Goal: Transaction & Acquisition: Purchase product/service

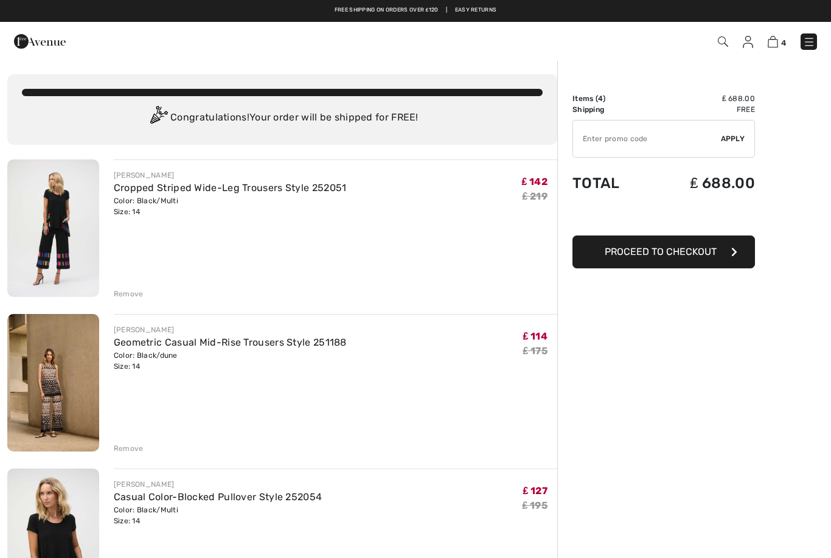
click at [134, 297] on div "Remove" at bounding box center [129, 293] width 30 height 11
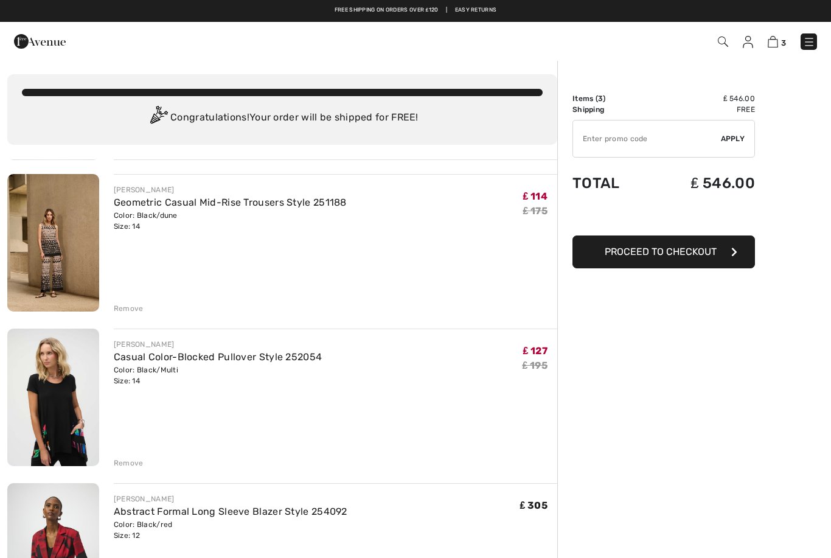
click at [137, 457] on div "Remove" at bounding box center [129, 462] width 30 height 11
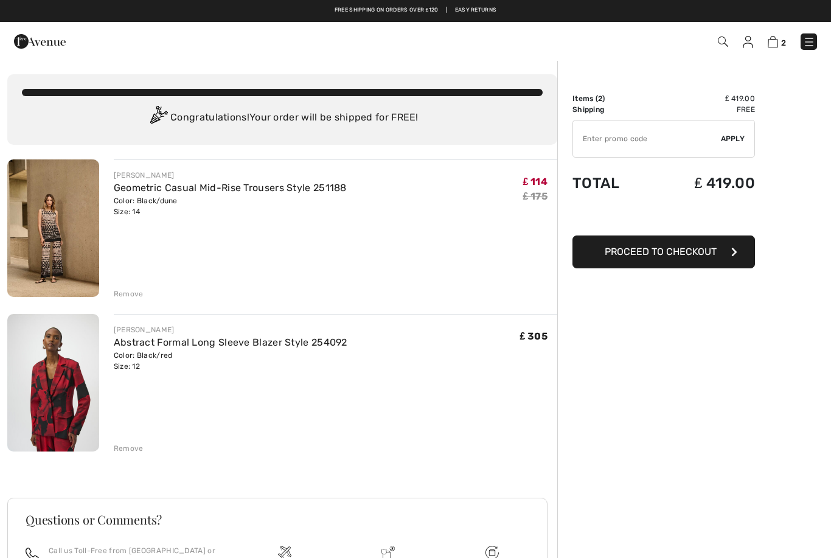
click at [134, 299] on div "JOSEPH RIBKOFF Geometric Casual Mid-Rise Trousers Style 251188 Color: Black/dun…" at bounding box center [282, 434] width 550 height 551
click at [137, 291] on div "Remove" at bounding box center [129, 293] width 30 height 11
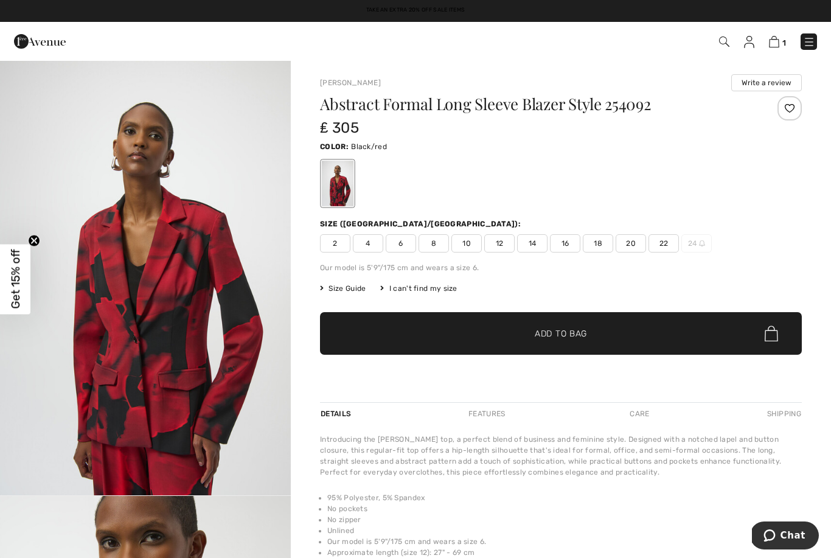
click at [807, 42] on img at bounding box center [809, 42] width 12 height 12
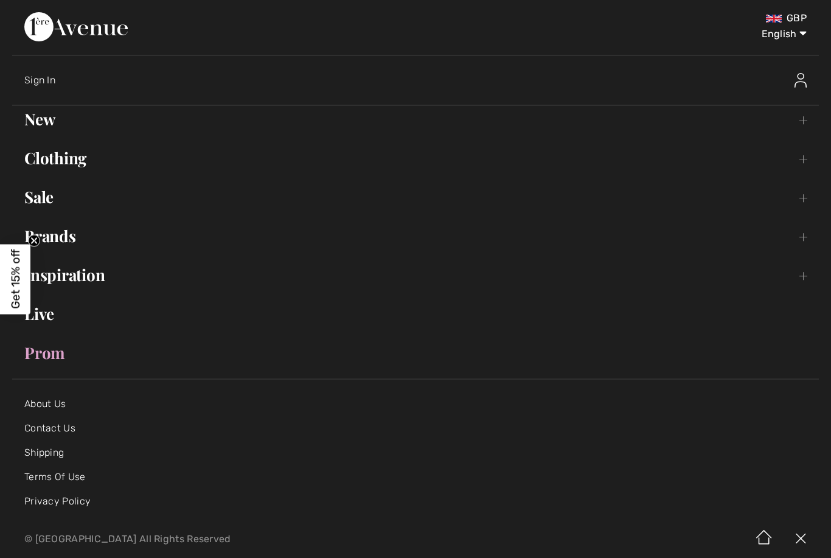
click at [77, 165] on link "Clothing Toggle submenu" at bounding box center [415, 158] width 806 height 27
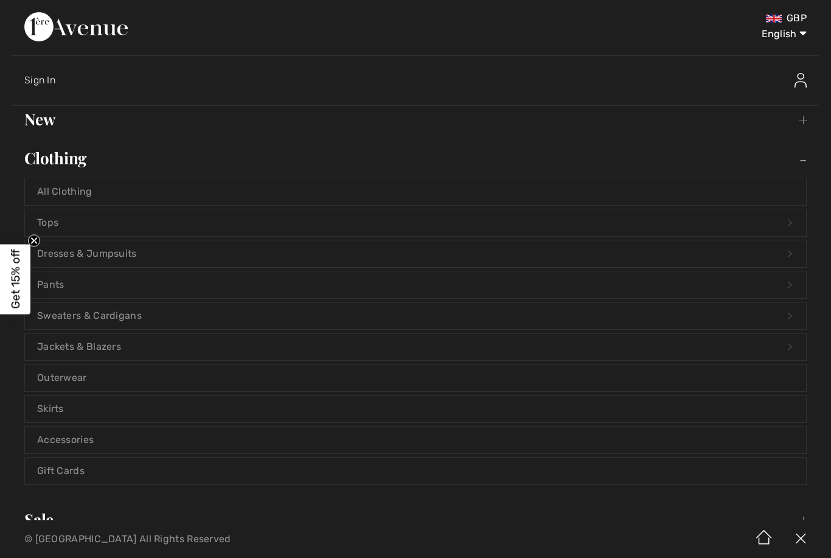
click at [59, 287] on link "Pants Open submenu" at bounding box center [415, 284] width 781 height 27
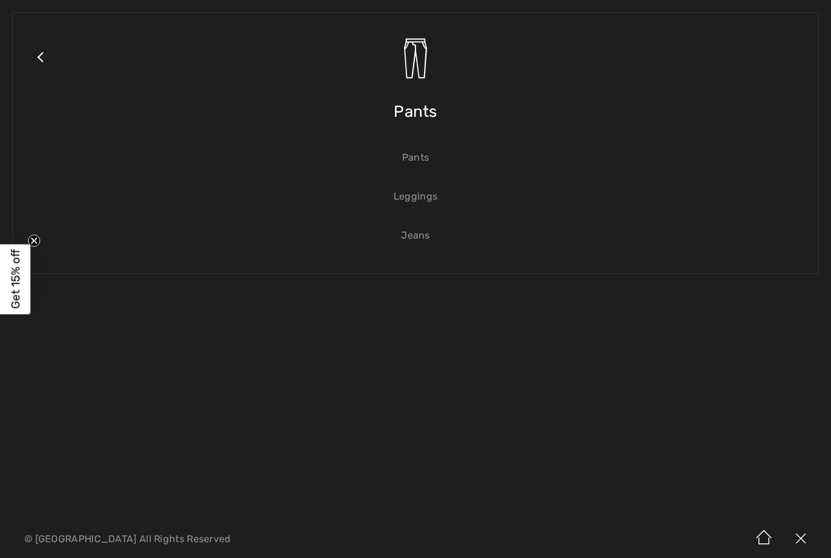
click at [426, 160] on link "Pants" at bounding box center [415, 157] width 781 height 27
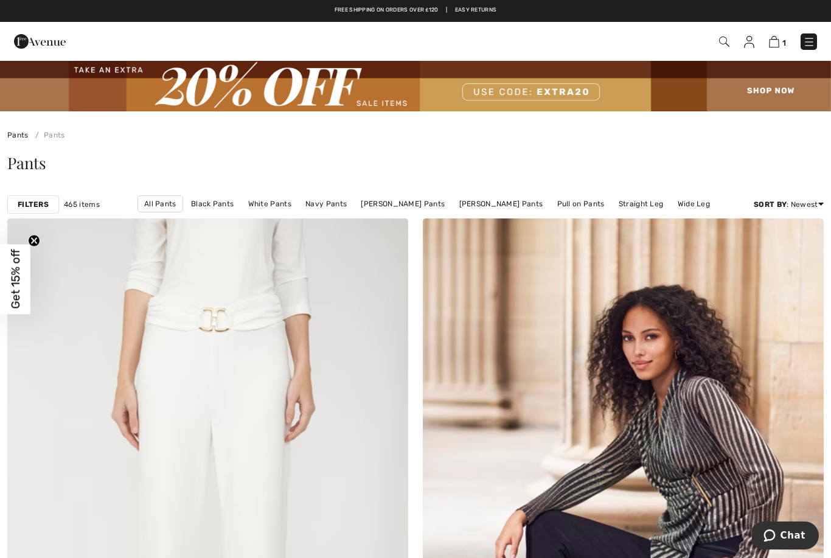
click at [425, 206] on link "[PERSON_NAME] Pants" at bounding box center [402, 204] width 96 height 16
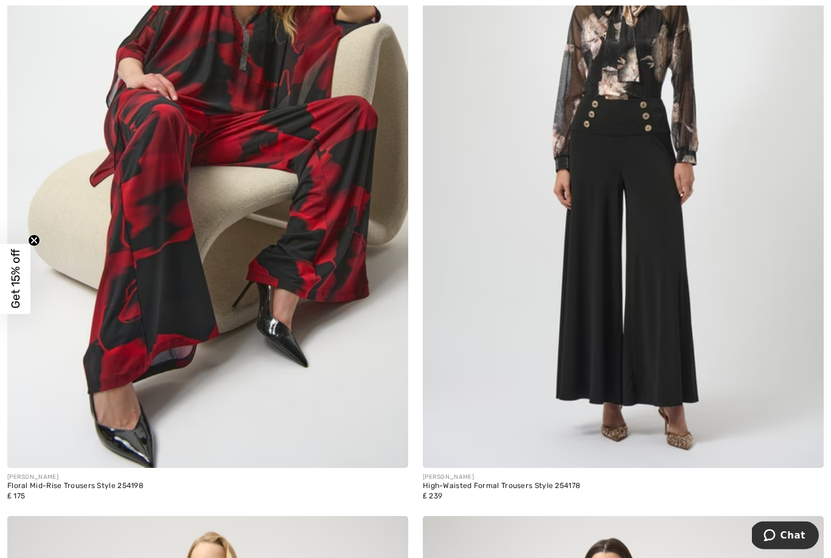
scroll to position [9073, 0]
click at [198, 328] on img at bounding box center [207, 166] width 401 height 601
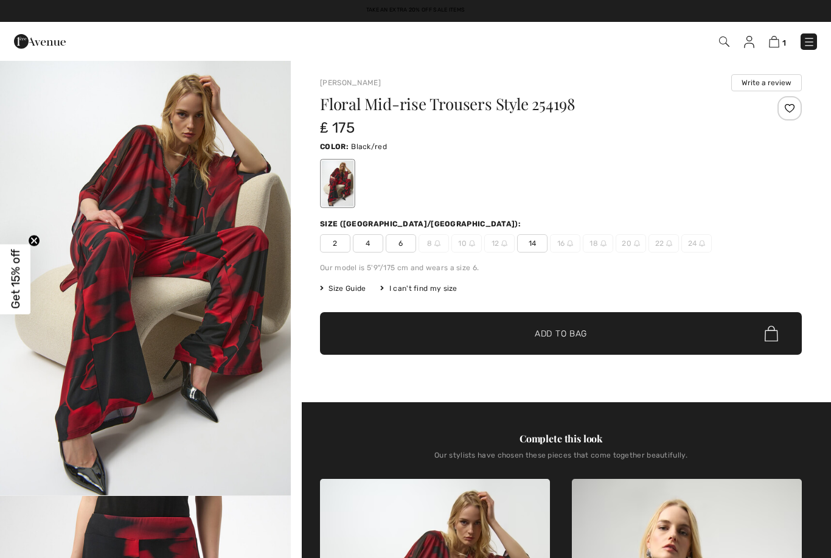
checkbox input "true"
click at [781, 171] on div at bounding box center [561, 183] width 482 height 50
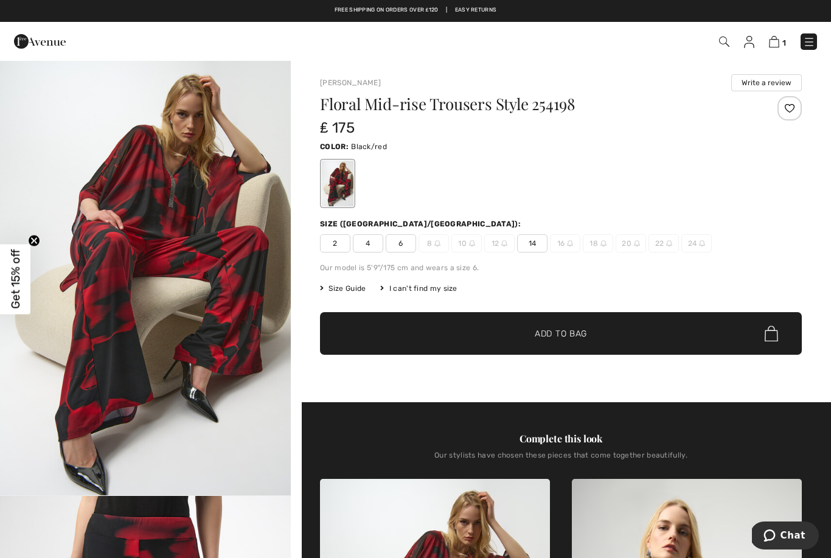
click at [347, 291] on span "Size Guide" at bounding box center [343, 288] width 46 height 11
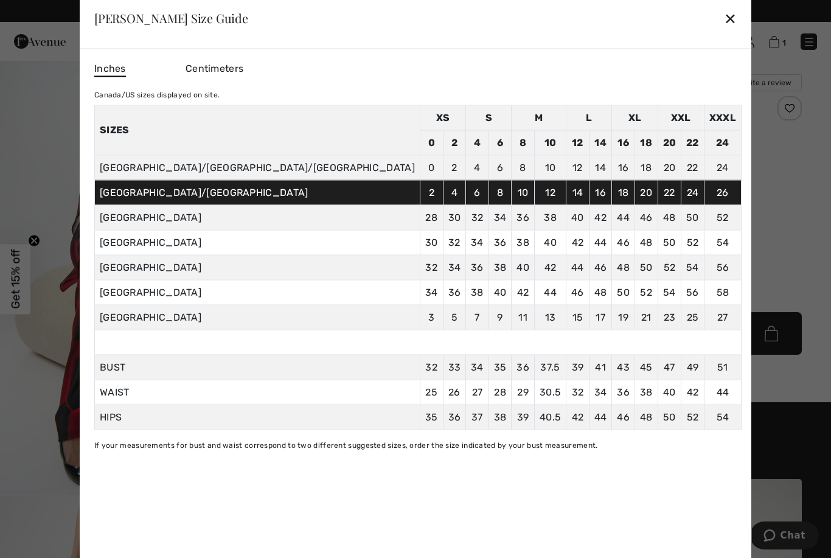
click at [724, 18] on div "✕" at bounding box center [730, 18] width 13 height 26
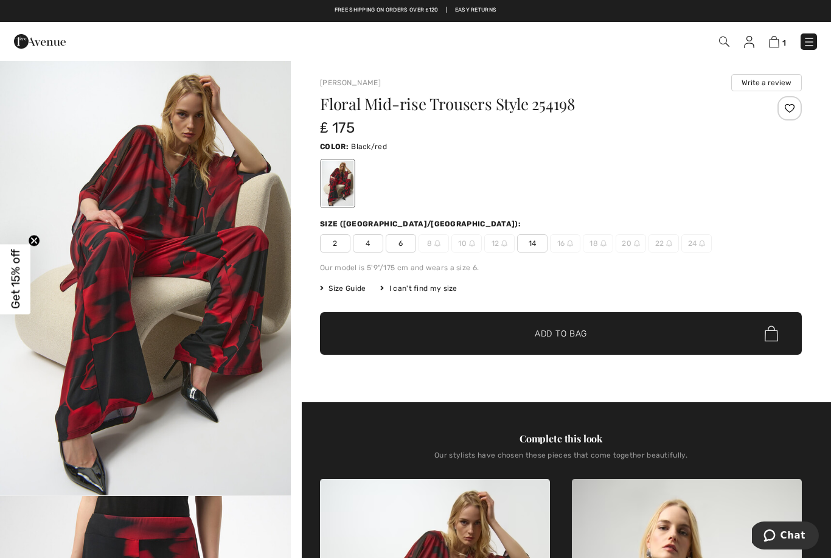
click at [572, 340] on span "✔ Added to Bag Add to Bag" at bounding box center [561, 333] width 482 height 43
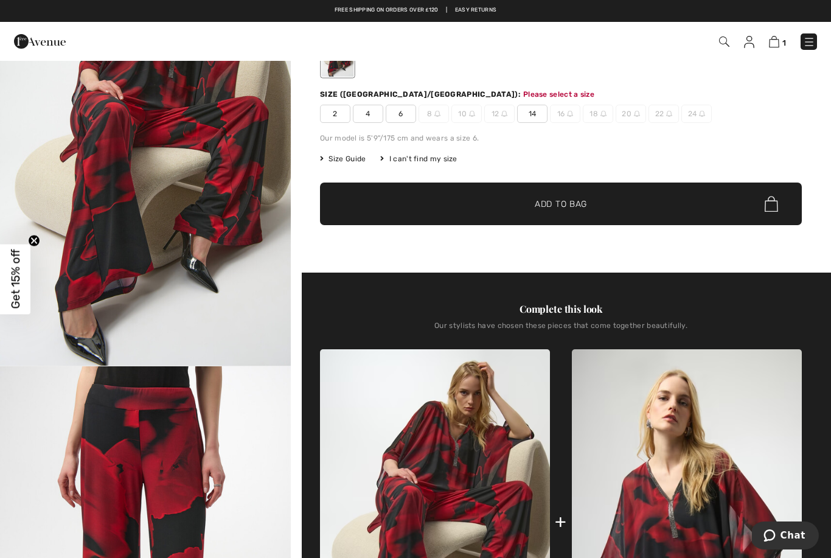
scroll to position [130, 0]
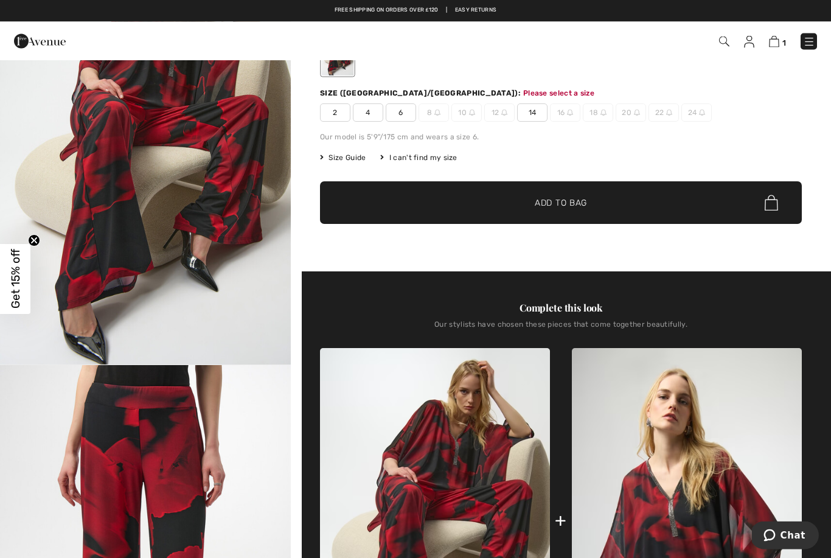
click at [540, 109] on span "14" at bounding box center [532, 113] width 30 height 18
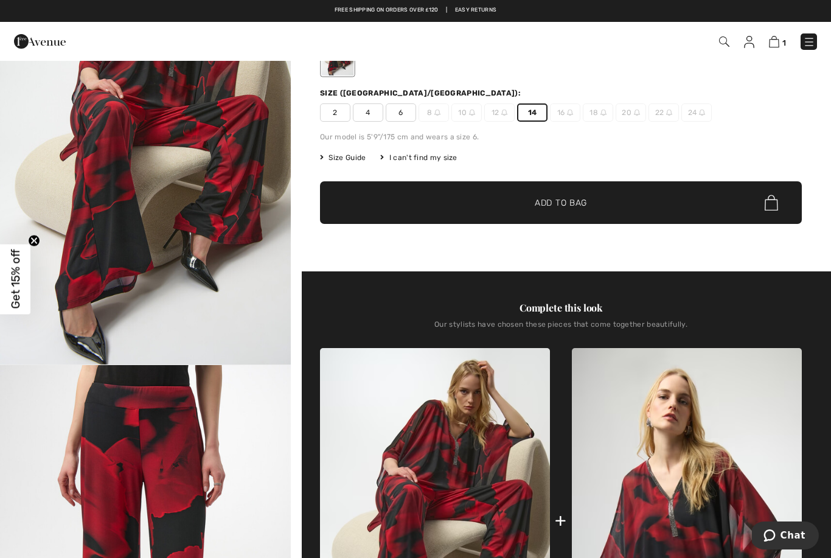
click at [563, 210] on span "✔ Added to Bag Add to Bag" at bounding box center [561, 202] width 482 height 43
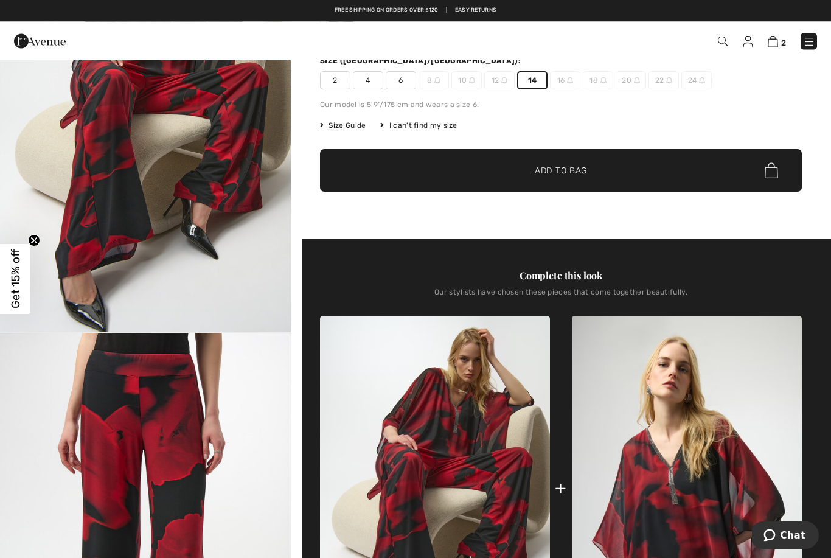
scroll to position [0, 0]
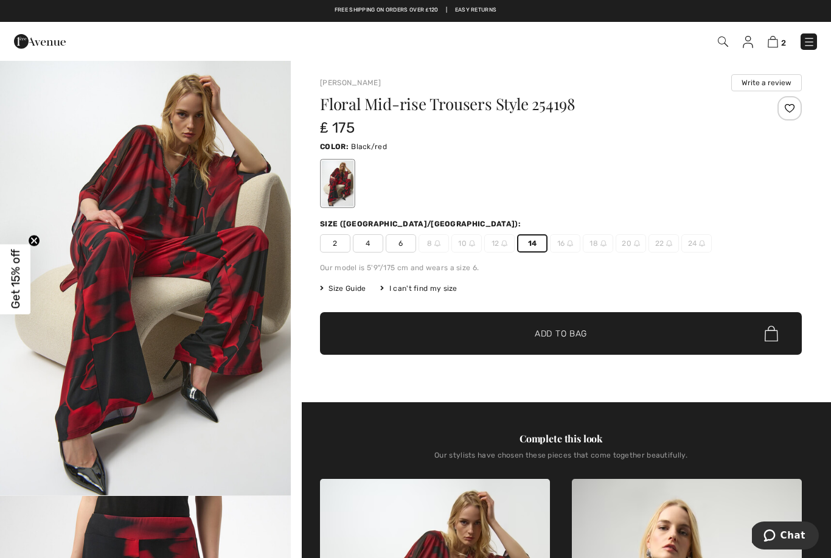
click at [808, 41] on img at bounding box center [809, 42] width 12 height 12
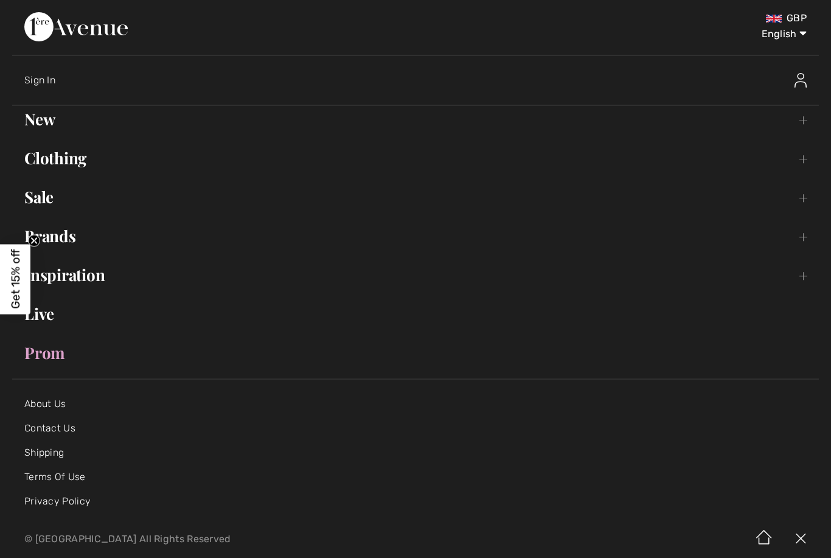
click at [80, 165] on link "Clothing Toggle submenu" at bounding box center [415, 158] width 806 height 27
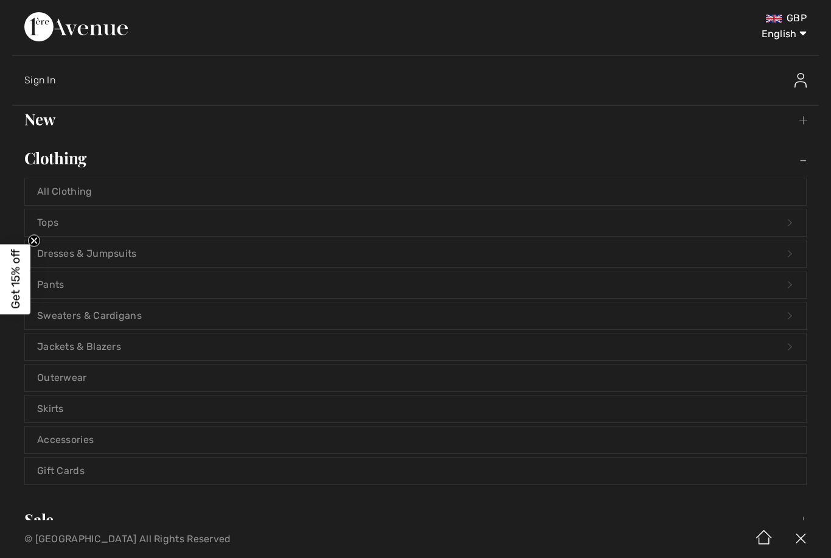
click at [65, 226] on link "Tops Open submenu" at bounding box center [415, 222] width 781 height 27
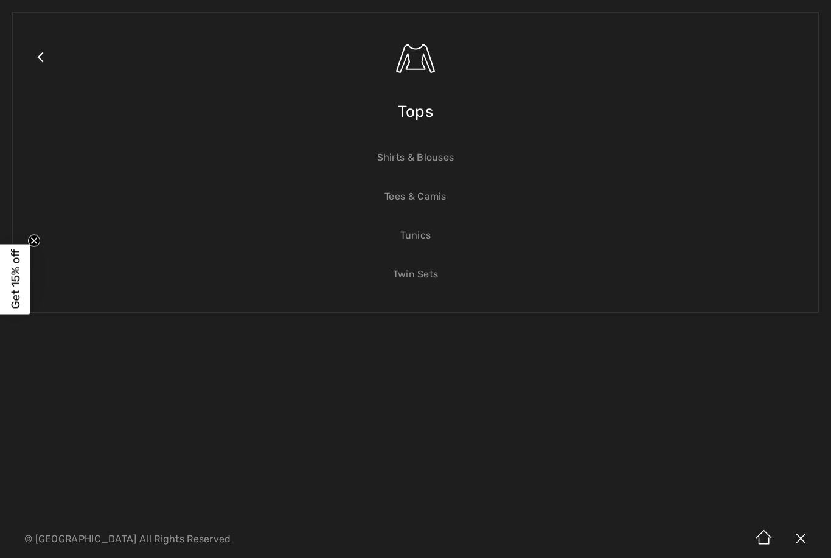
click at [427, 241] on link "Tunics" at bounding box center [415, 235] width 781 height 27
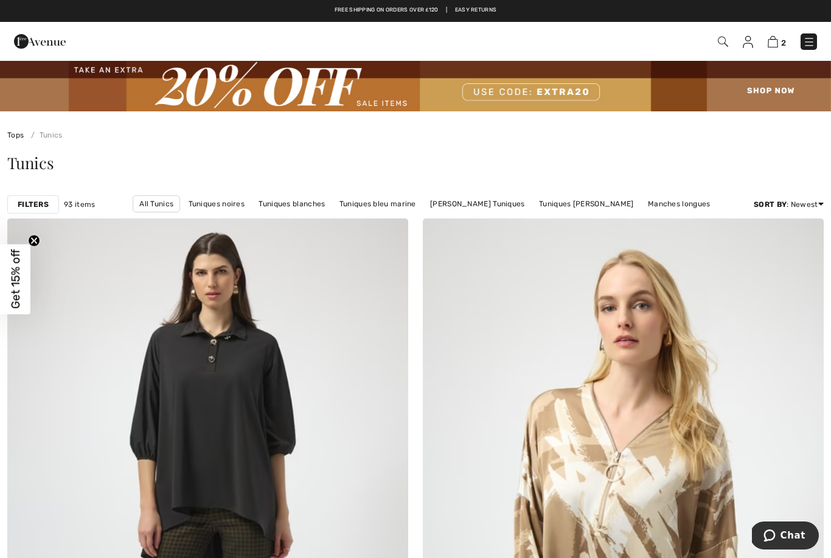
click at [454, 204] on link "Joseph Ribkoff Tuniques" at bounding box center [477, 204] width 107 height 16
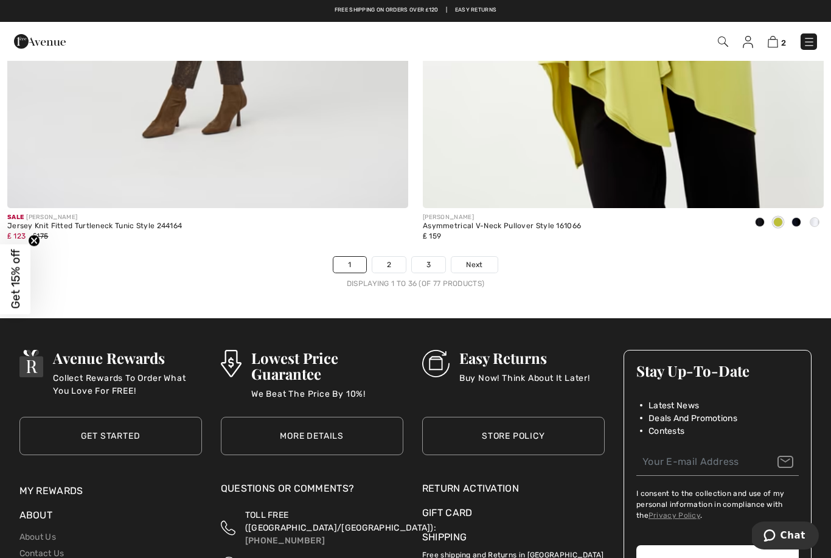
scroll to position [11928, 0]
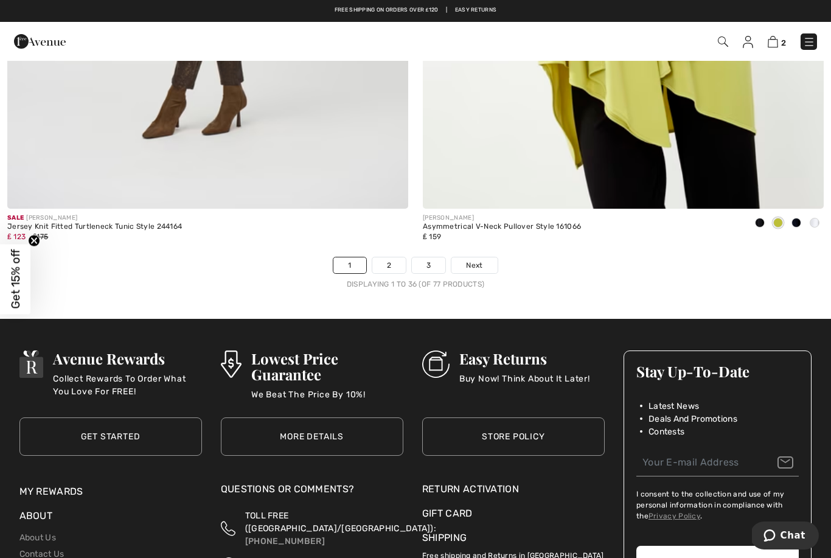
click at [478, 260] on span "Next" at bounding box center [474, 265] width 16 height 11
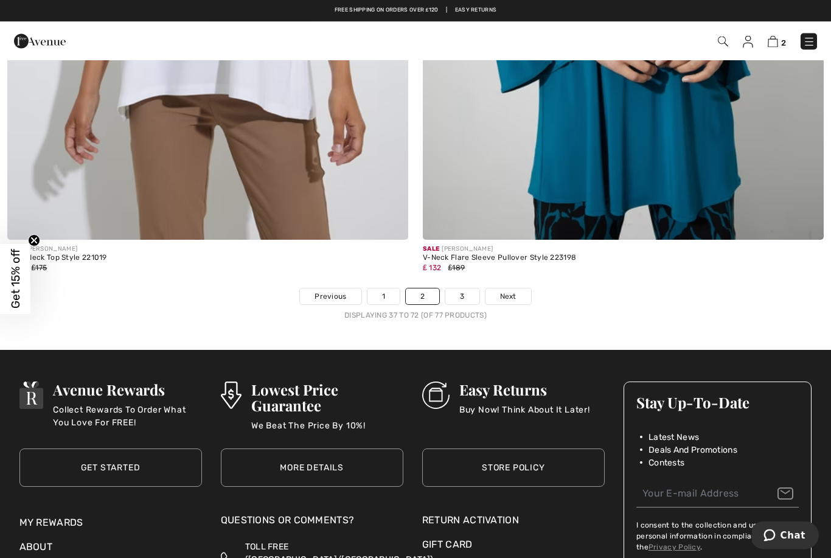
scroll to position [11890, 0]
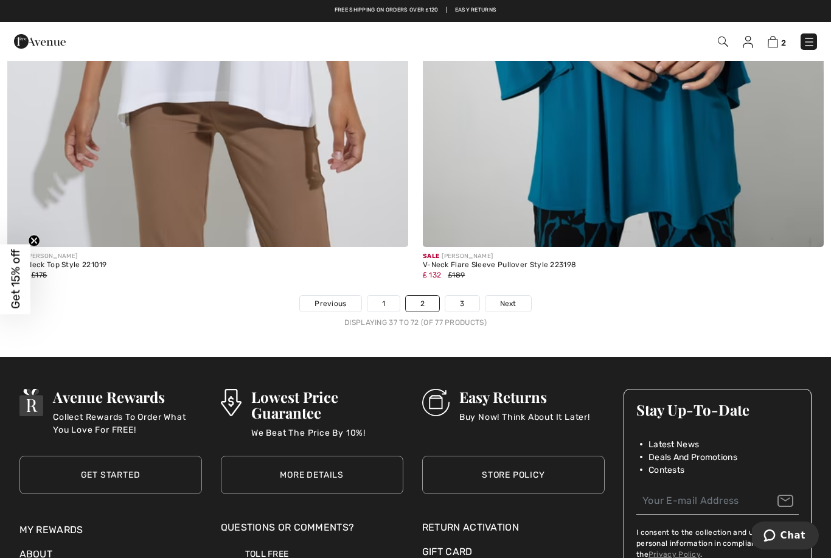
click at [508, 298] on span "Next" at bounding box center [508, 303] width 16 height 11
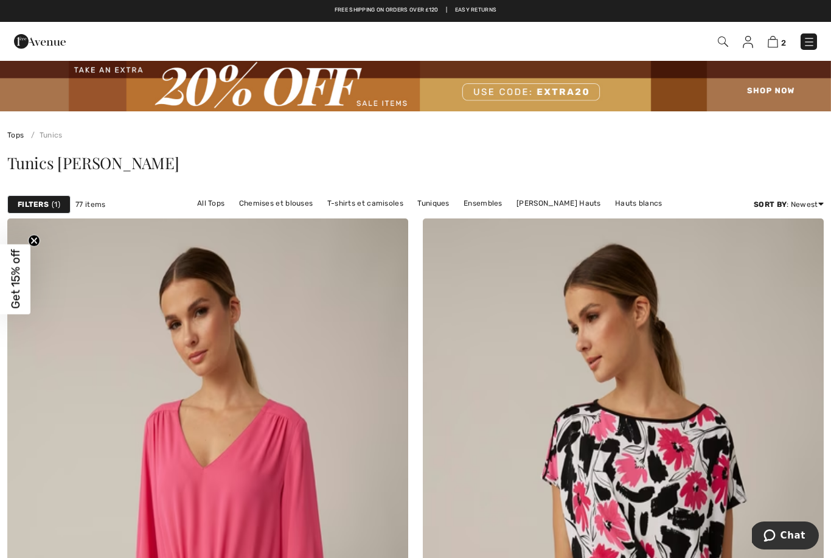
click at [321, 206] on link "T-shirts et camisoles" at bounding box center [365, 203] width 88 height 16
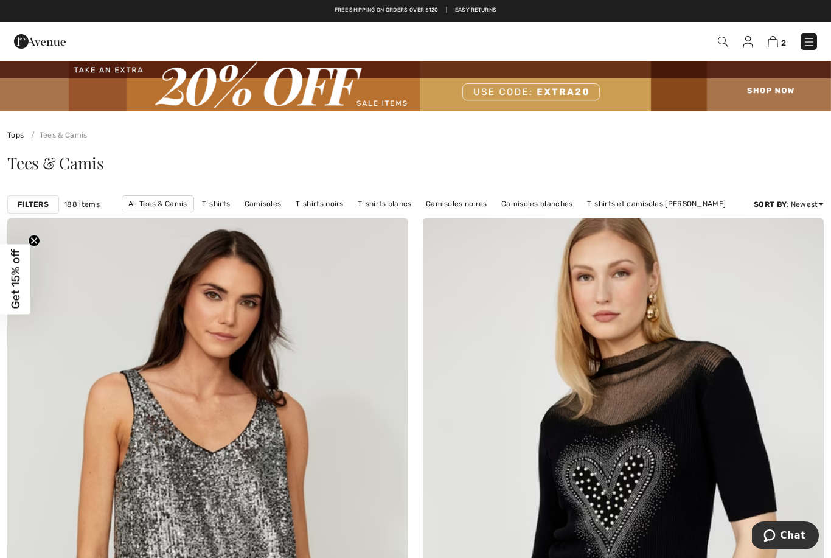
click at [674, 205] on link "T-shirts et camisoles [PERSON_NAME]" at bounding box center [656, 204] width 151 height 16
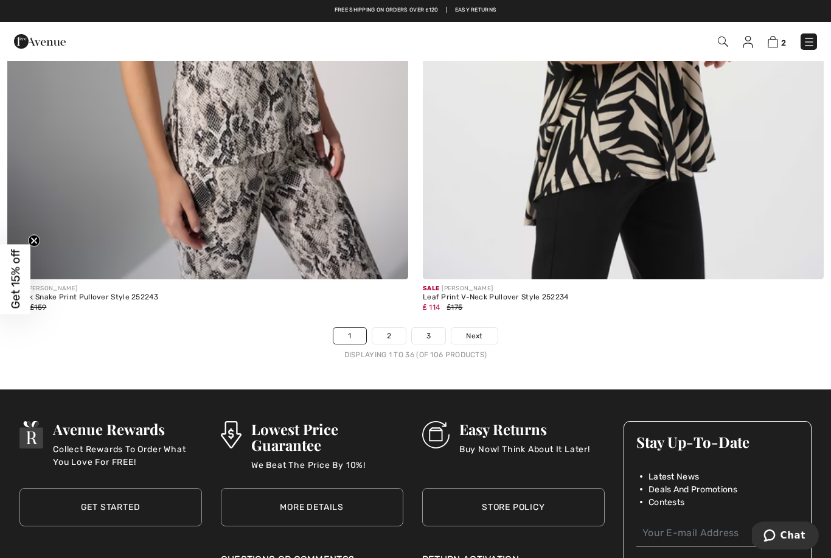
scroll to position [11857, 0]
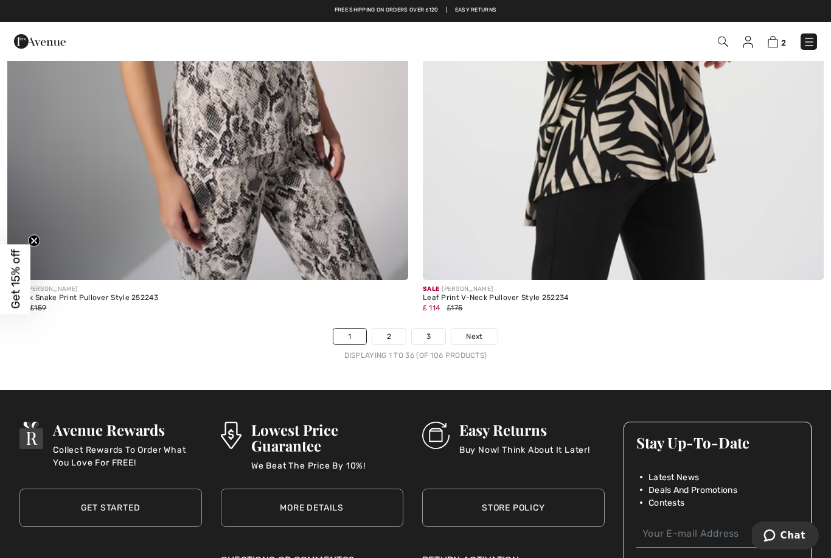
click at [474, 331] on span "Next" at bounding box center [474, 336] width 16 height 11
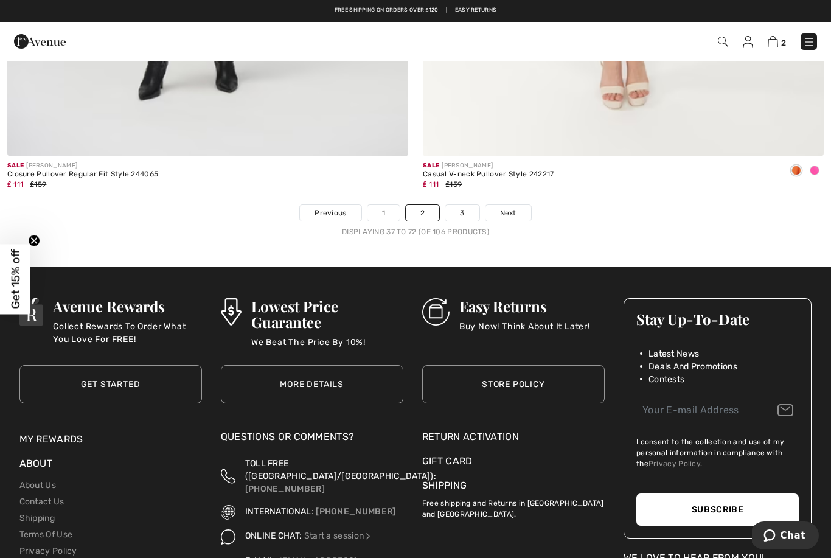
scroll to position [11980, 0]
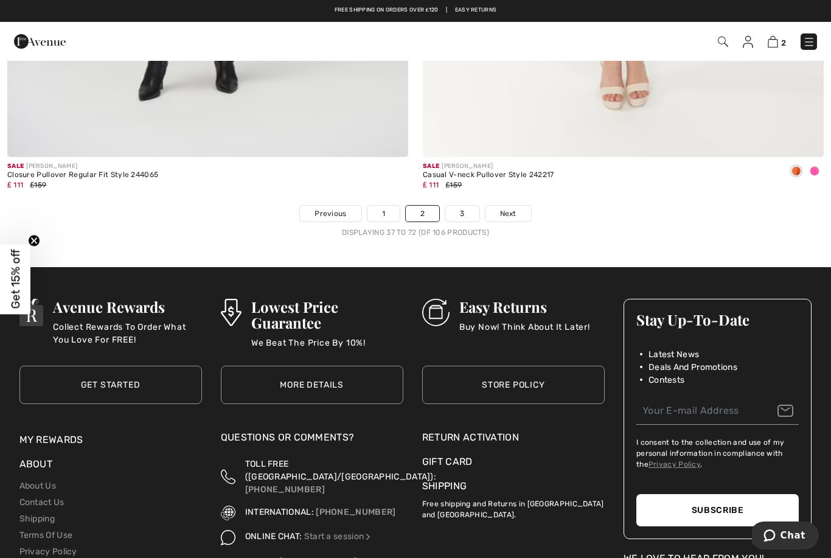
click at [510, 208] on span "Next" at bounding box center [508, 213] width 16 height 11
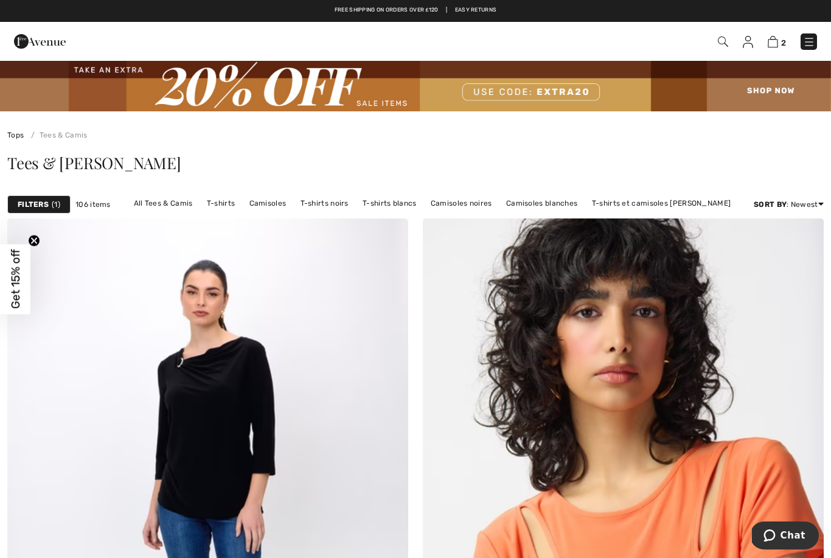
click at [810, 42] on img at bounding box center [809, 42] width 12 height 12
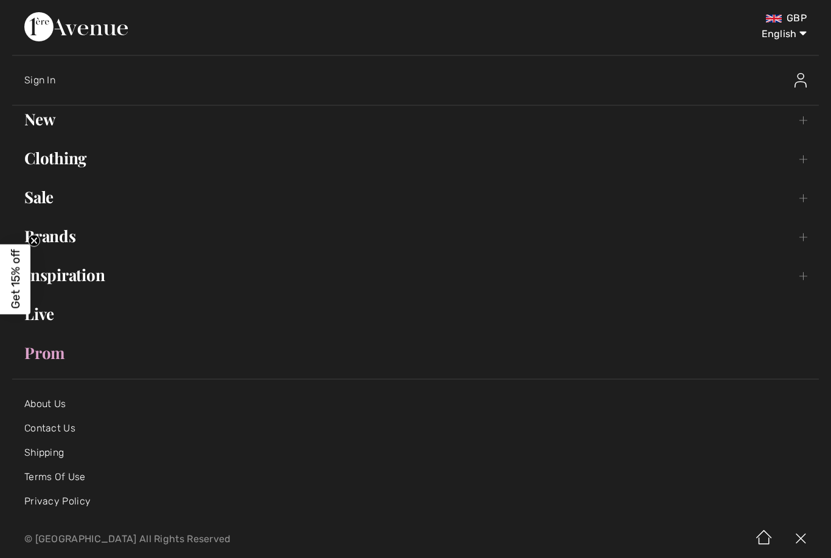
click at [84, 164] on link "Clothing Toggle submenu" at bounding box center [415, 158] width 806 height 27
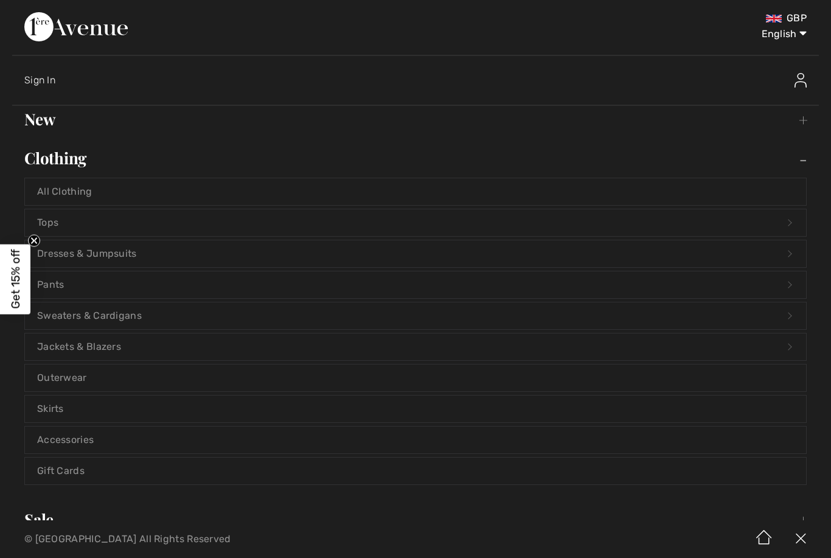
click at [62, 222] on link "Tops Open submenu" at bounding box center [415, 222] width 781 height 27
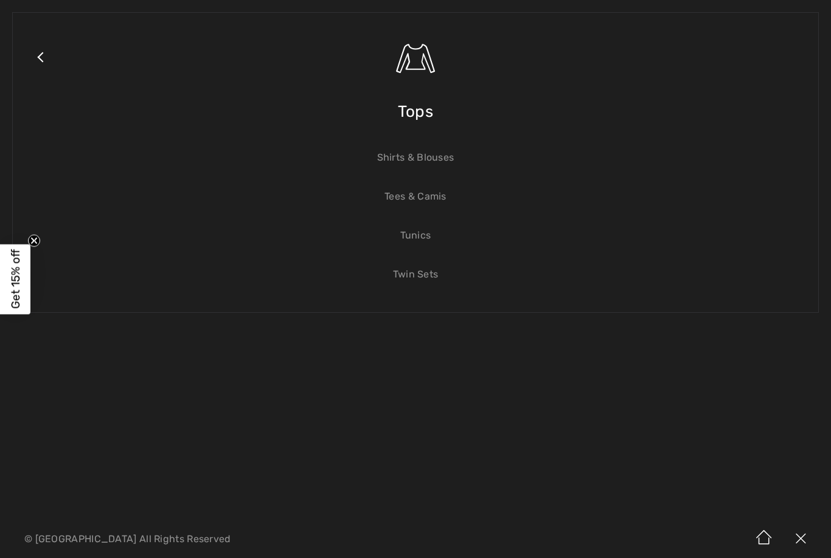
click at [453, 164] on link "Shirts & Blouses" at bounding box center [415, 157] width 781 height 27
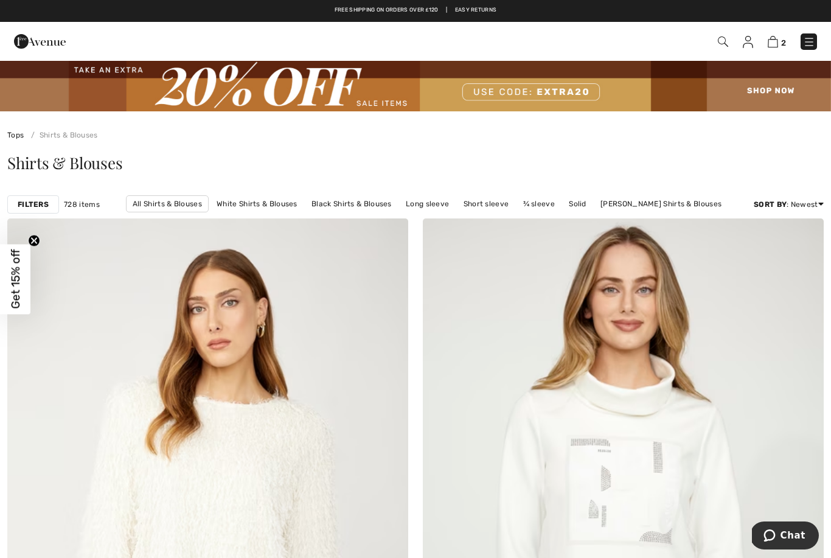
click at [671, 204] on link "[PERSON_NAME] Shirts & Blouses" at bounding box center [660, 204] width 133 height 16
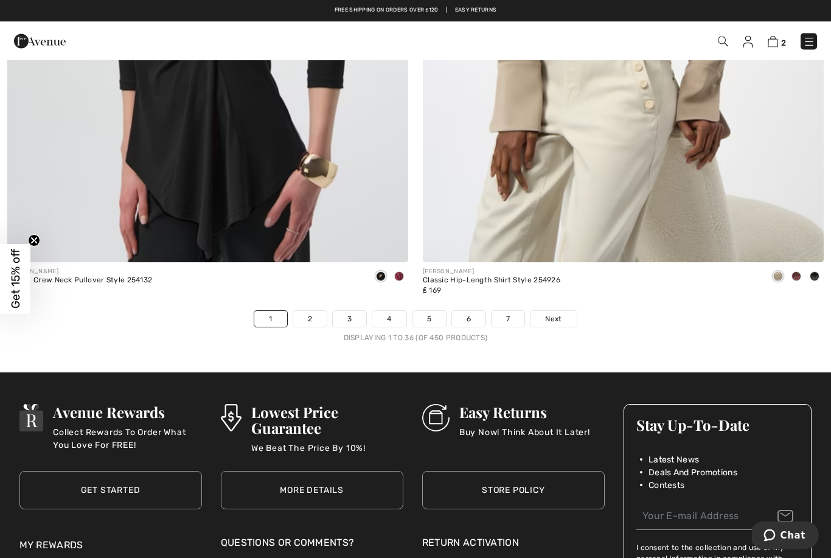
scroll to position [11873, 0]
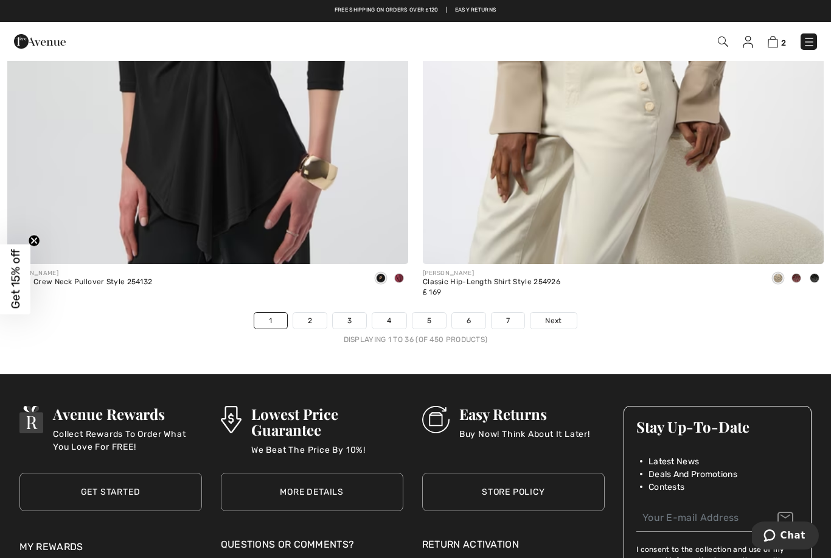
click at [554, 315] on span "Next" at bounding box center [553, 320] width 16 height 11
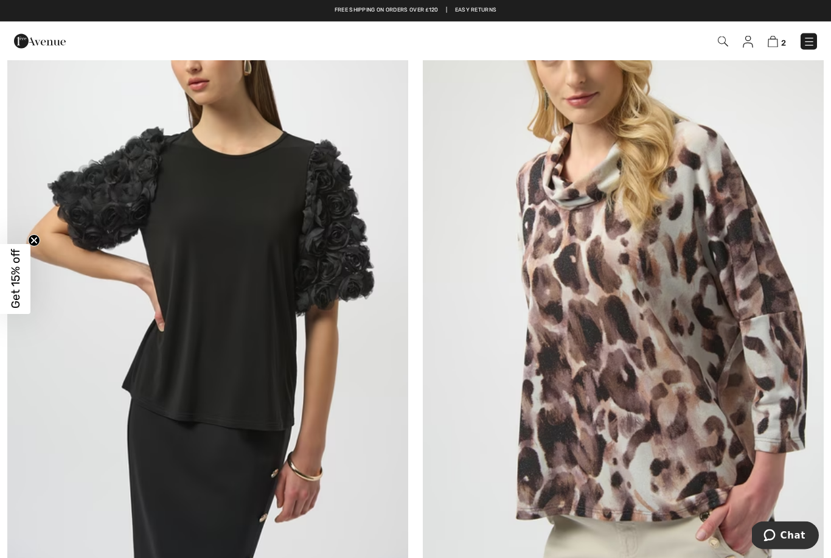
scroll to position [10269, 0]
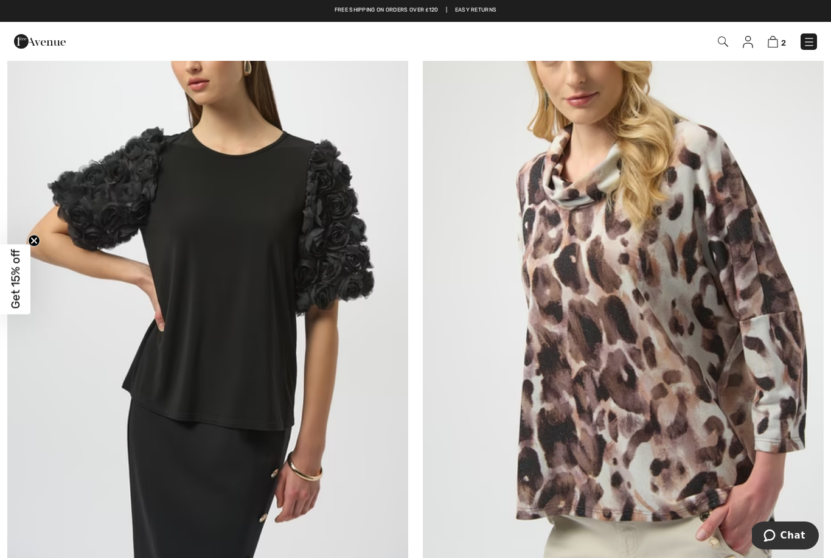
click at [810, 40] on img at bounding box center [809, 42] width 12 height 12
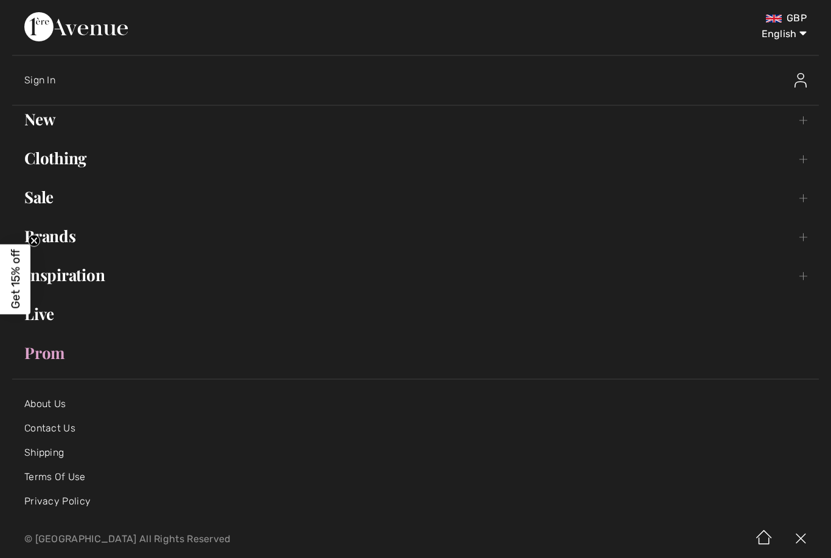
click at [87, 162] on link "Clothing Toggle submenu" at bounding box center [415, 158] width 806 height 27
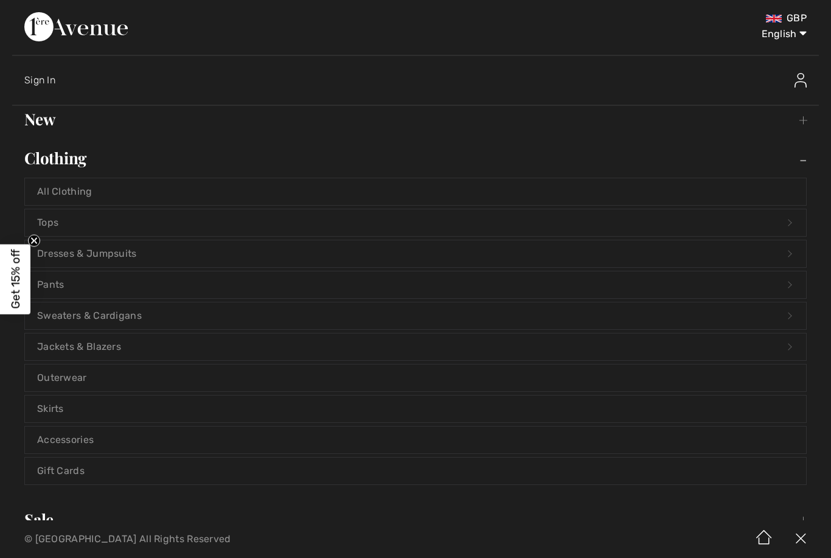
click at [133, 314] on link "Sweaters & Cardigans Open submenu" at bounding box center [415, 315] width 781 height 27
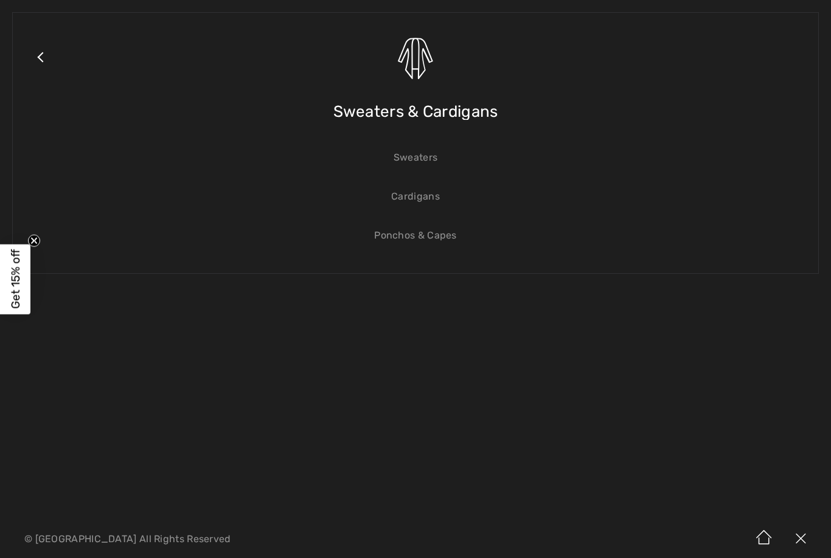
click at [429, 162] on link "Sweaters" at bounding box center [415, 157] width 781 height 27
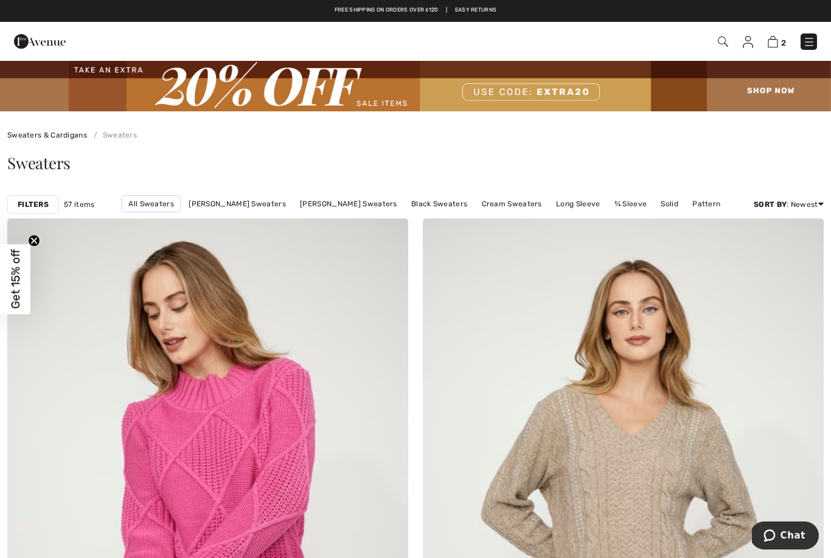
click at [264, 209] on link "[PERSON_NAME] Sweaters" at bounding box center [236, 204] width 109 height 16
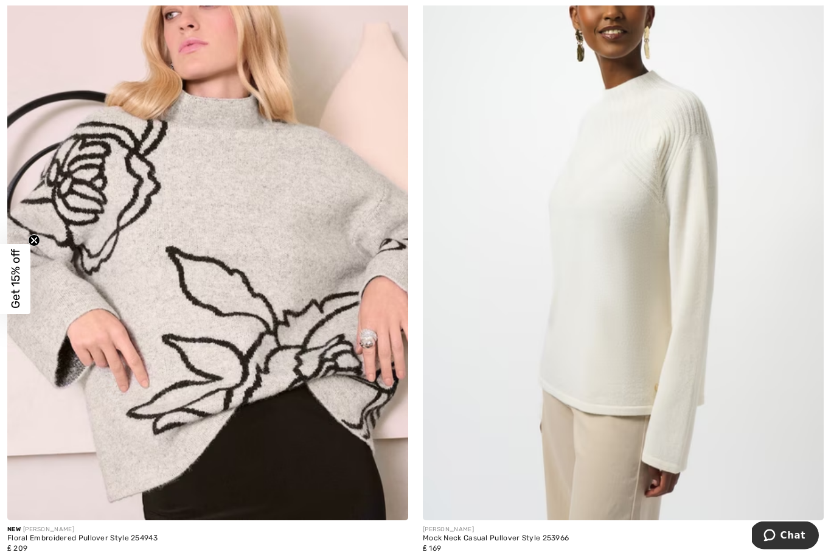
scroll to position [1597, 0]
click at [271, 358] on img at bounding box center [207, 219] width 401 height 601
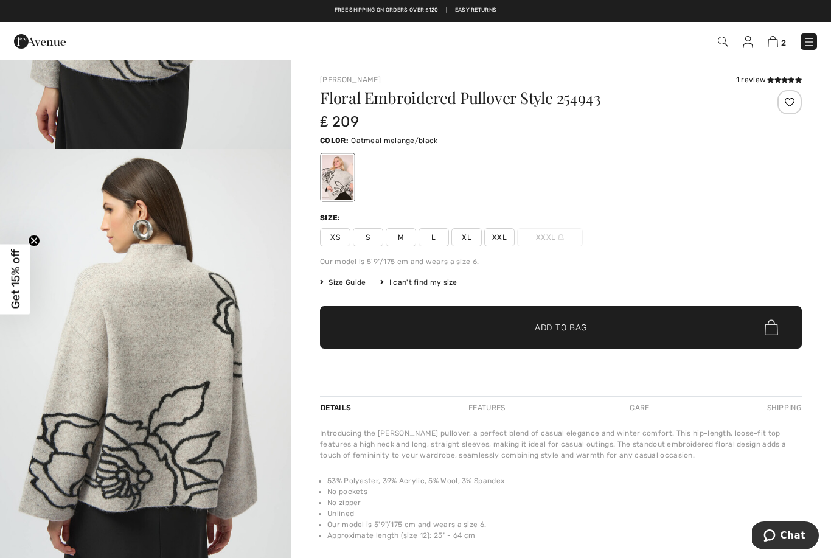
scroll to position [1218, 0]
click at [353, 283] on span "Size Guide" at bounding box center [343, 282] width 46 height 11
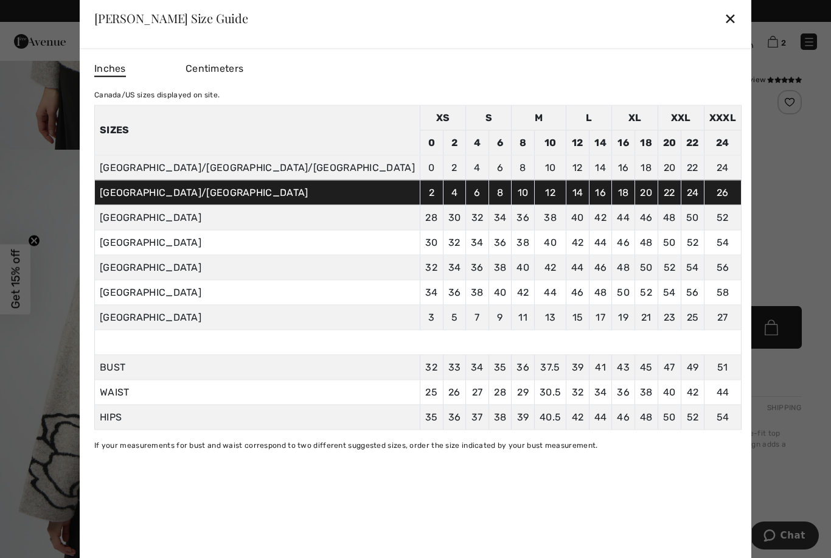
click at [724, 18] on div "✕" at bounding box center [730, 18] width 13 height 26
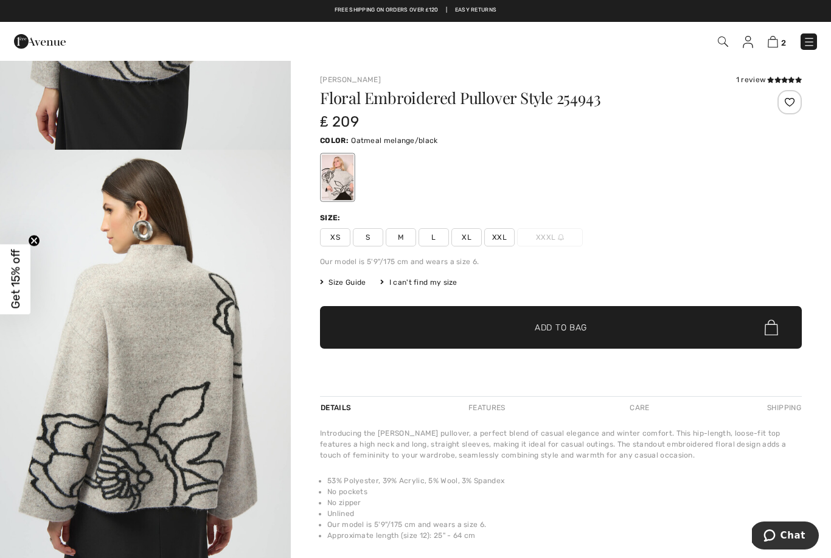
click at [439, 233] on span "L" at bounding box center [433, 237] width 30 height 18
click at [575, 330] on span "Add to Bag" at bounding box center [560, 327] width 52 height 13
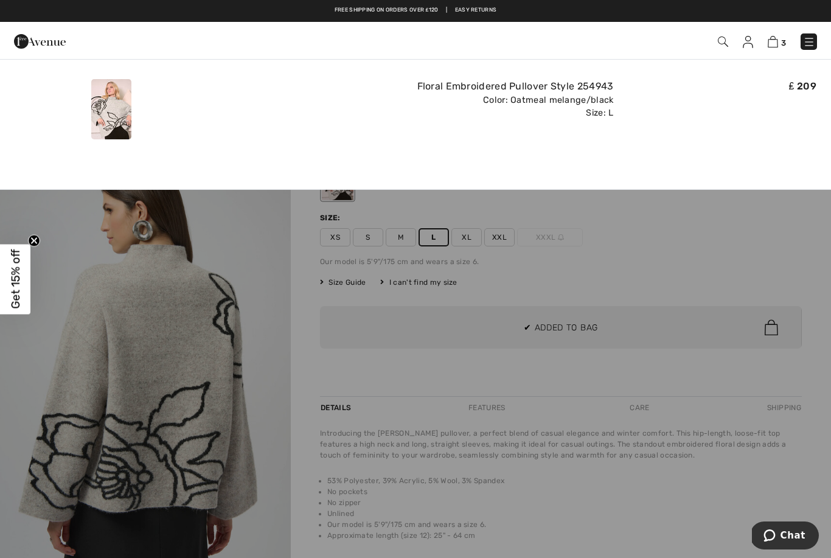
scroll to position [0, 0]
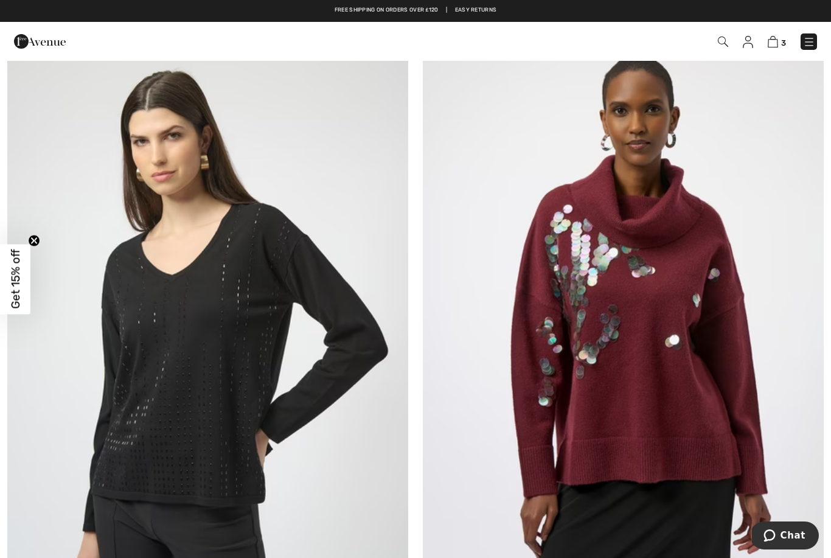
scroll to position [2129, 0]
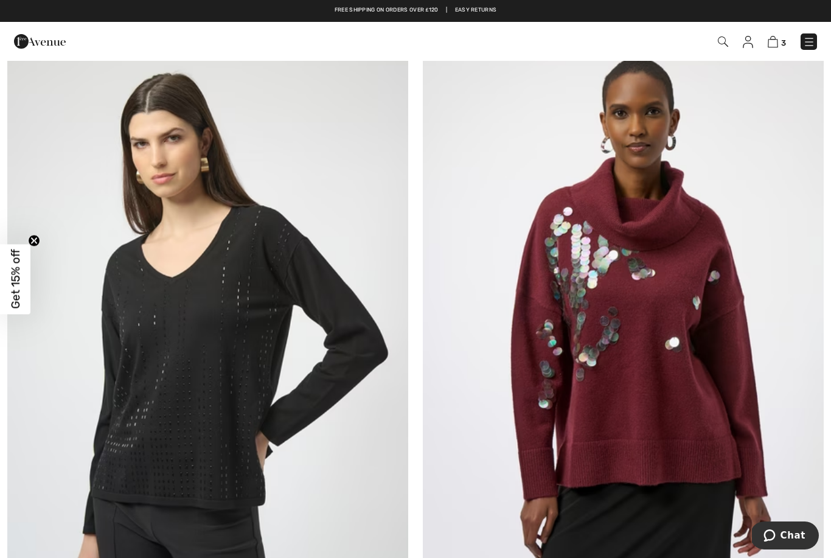
click at [810, 43] on img at bounding box center [809, 42] width 12 height 12
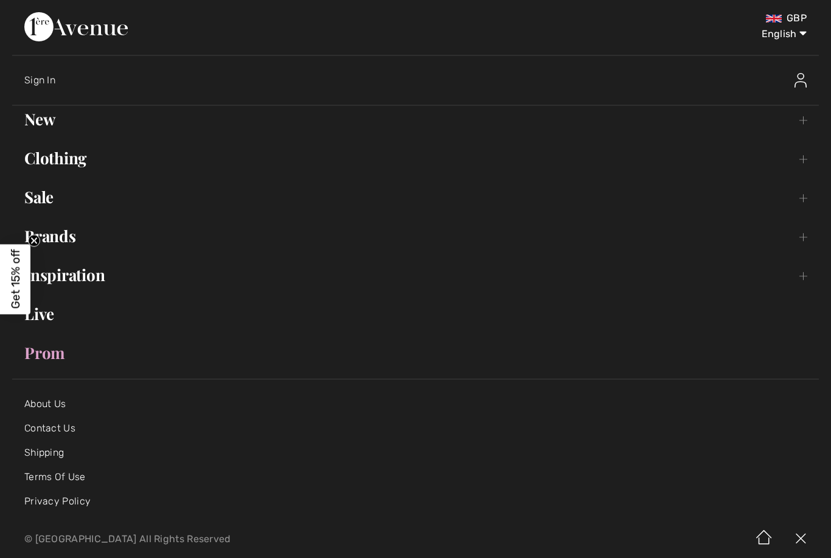
click at [67, 169] on link "Clothing Toggle submenu" at bounding box center [415, 158] width 806 height 27
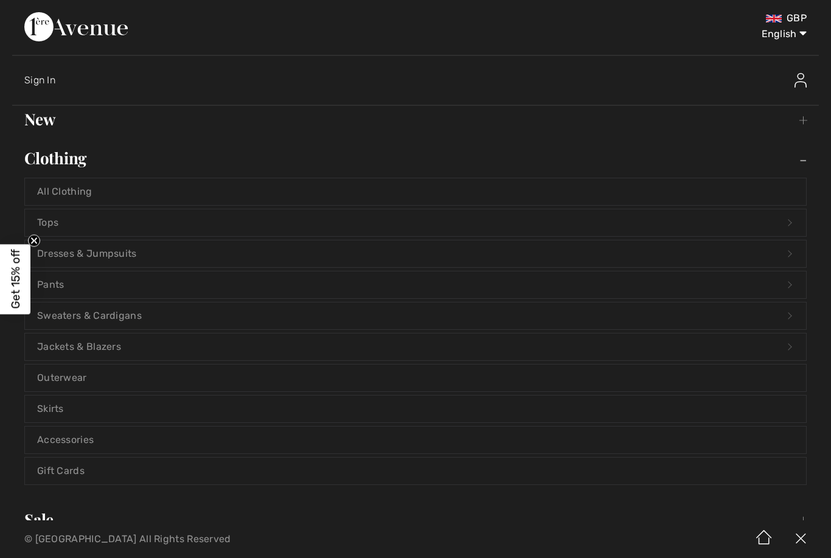
click at [123, 323] on link "Sweaters & Cardigans Open submenu" at bounding box center [415, 315] width 781 height 27
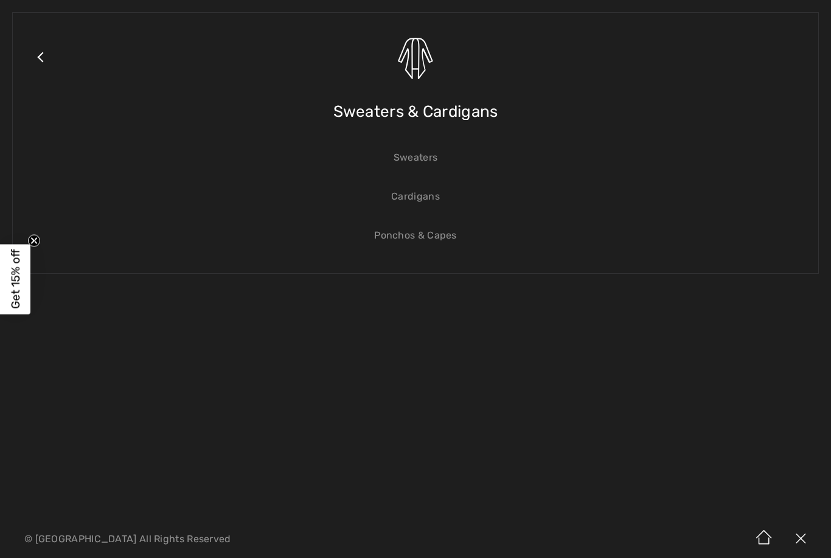
click at [49, 60] on link "Close submenu" at bounding box center [40, 72] width 30 height 95
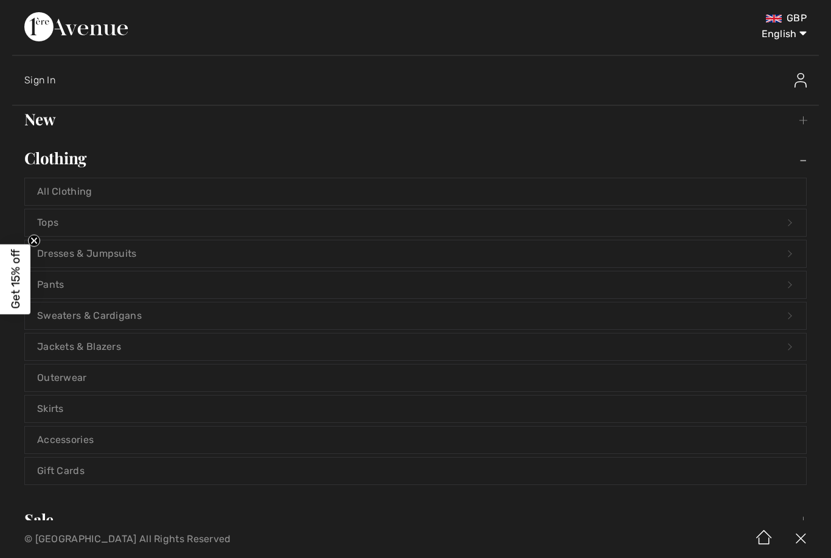
click at [66, 226] on link "Tops Open submenu" at bounding box center [415, 222] width 781 height 27
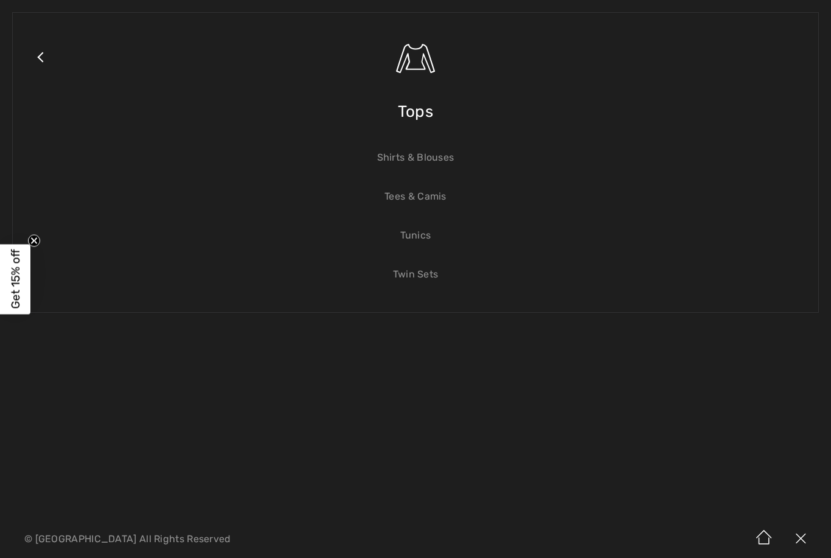
click at [432, 204] on link "Tees & Camis" at bounding box center [415, 196] width 781 height 27
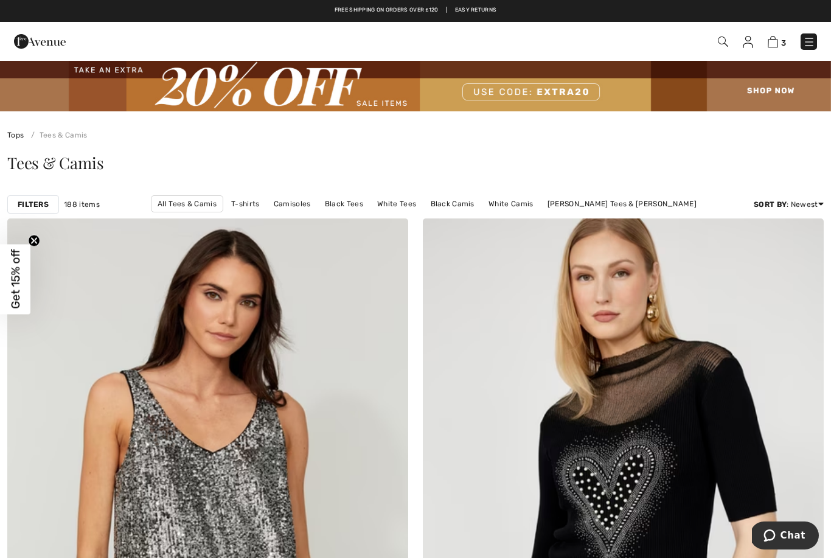
click at [581, 204] on link "[PERSON_NAME] Tees & [PERSON_NAME]" at bounding box center [621, 204] width 161 height 16
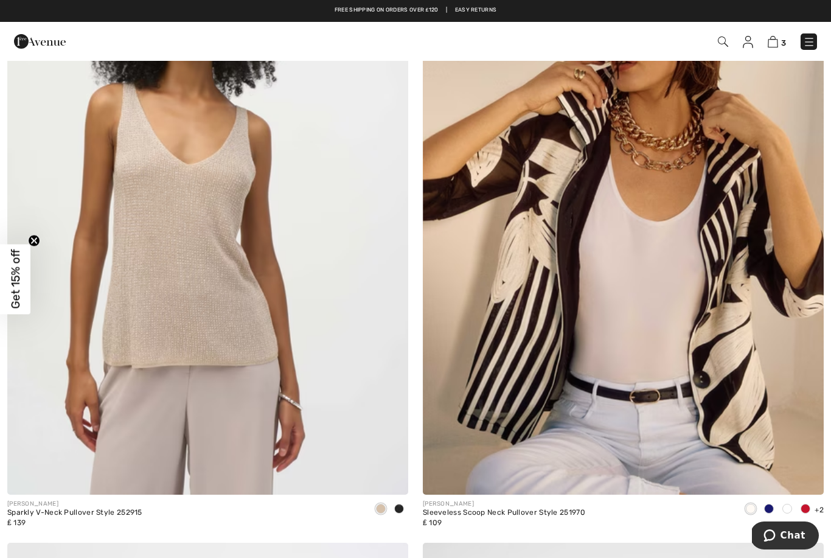
scroll to position [6940, 0]
click at [409, 505] on div "JOSEPH RIBKOFF Sparkly V-Neck Pullover Style 252915 ₤ 139" at bounding box center [207, 218] width 415 height 649
click at [403, 500] on div at bounding box center [399, 510] width 18 height 20
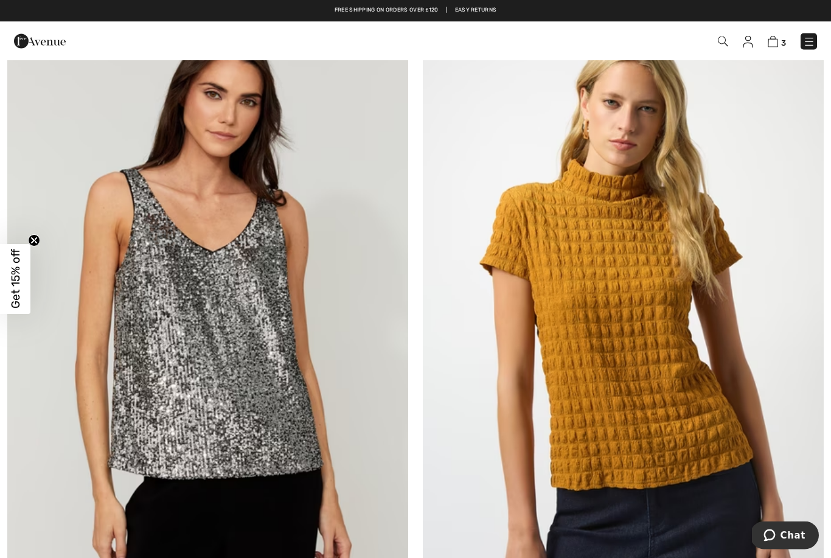
scroll to position [0, 0]
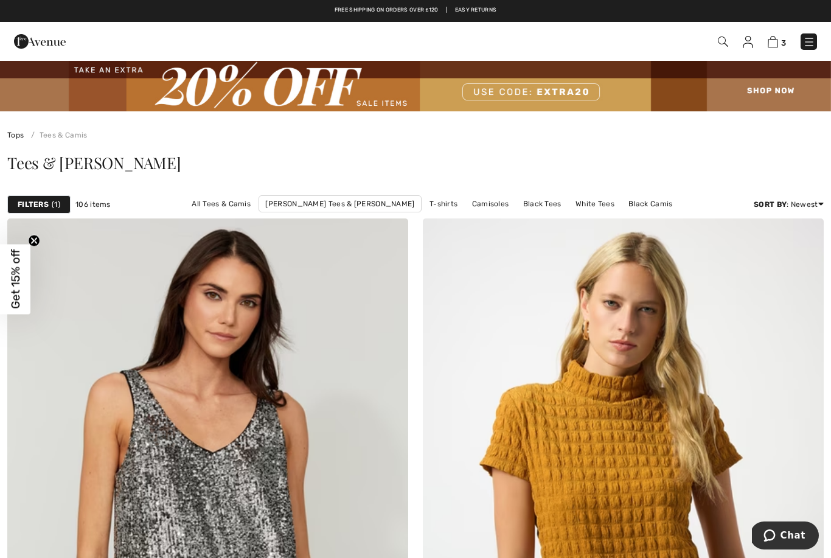
click at [809, 41] on img at bounding box center [809, 42] width 12 height 12
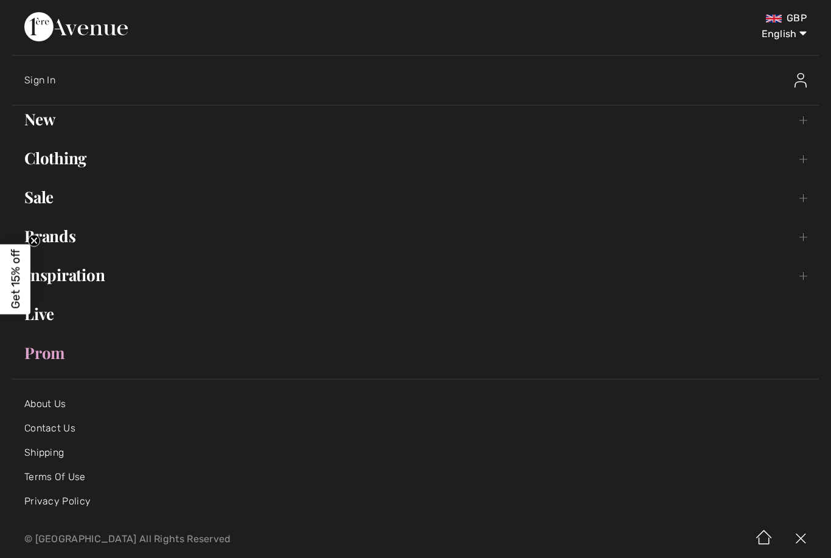
click at [79, 161] on link "Clothing Toggle submenu" at bounding box center [415, 158] width 806 height 27
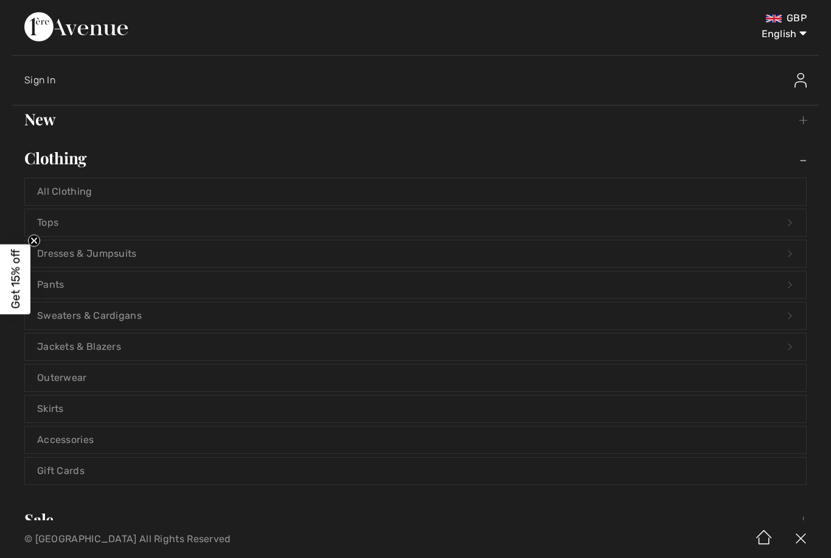
click at [121, 321] on link "Sweaters & Cardigans Open submenu" at bounding box center [415, 315] width 781 height 27
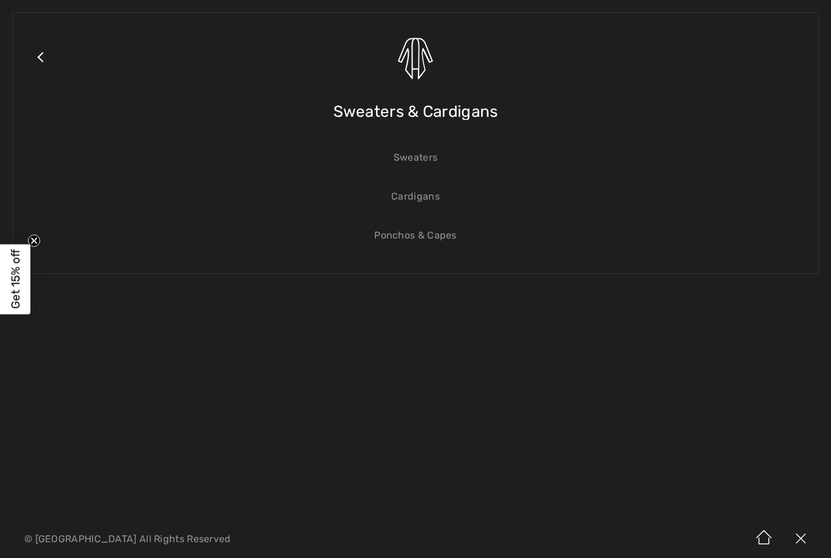
click at [428, 162] on link "Sweaters" at bounding box center [415, 157] width 781 height 27
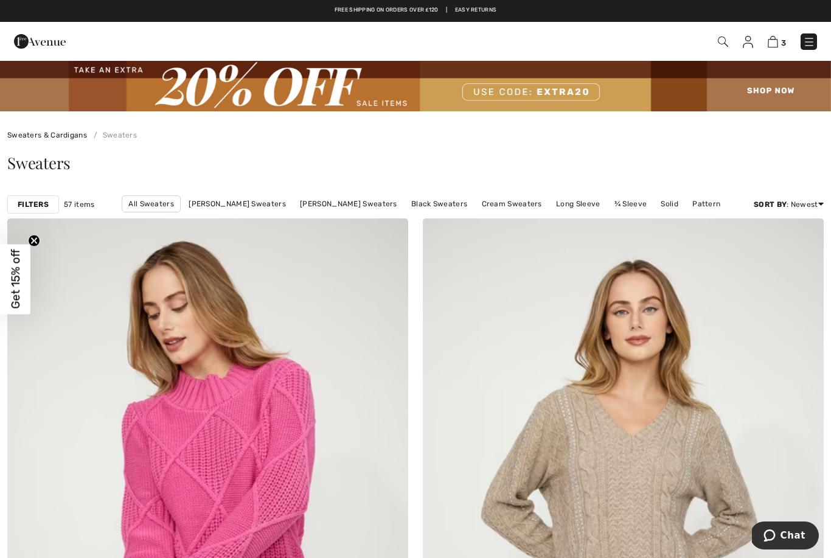
click at [275, 207] on link "[PERSON_NAME] Sweaters" at bounding box center [236, 204] width 109 height 16
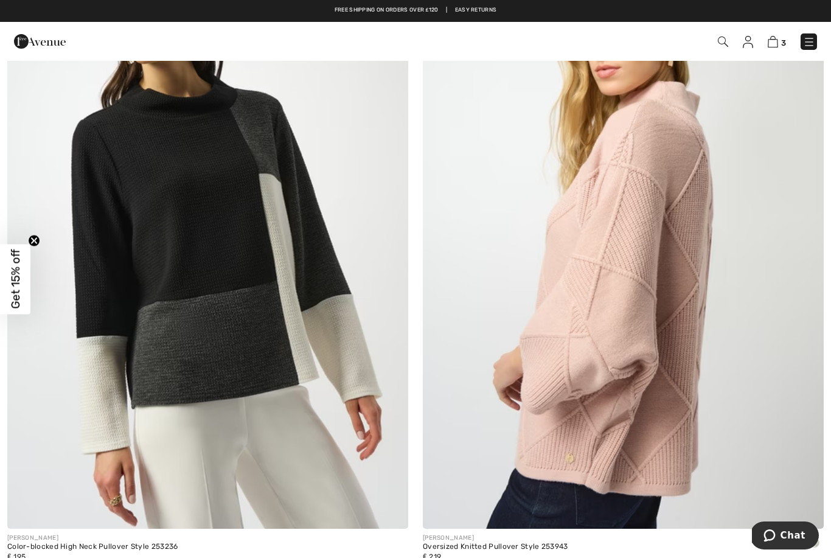
scroll to position [4959, 0]
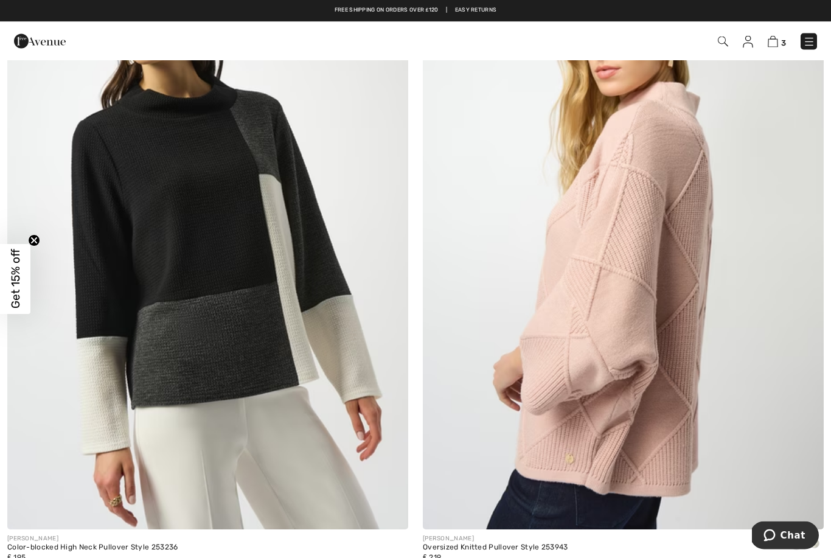
click at [634, 278] on img at bounding box center [623, 229] width 401 height 601
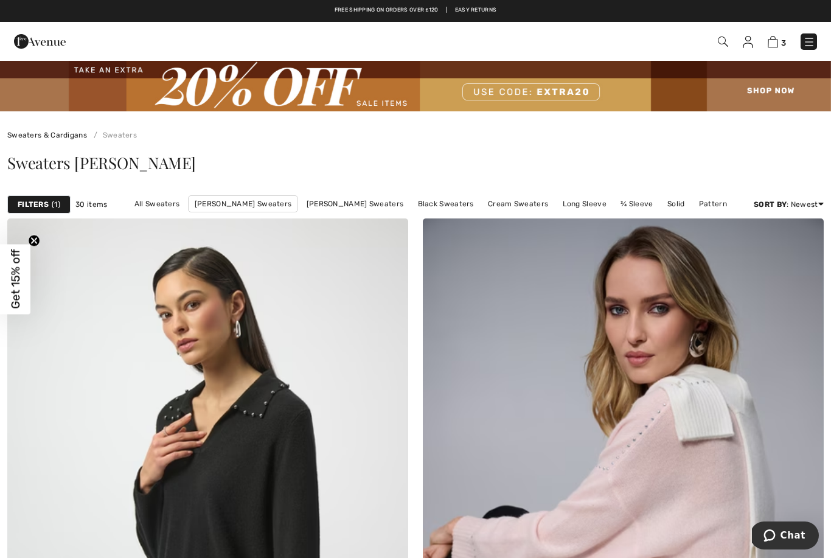
click at [809, 43] on img at bounding box center [809, 42] width 12 height 12
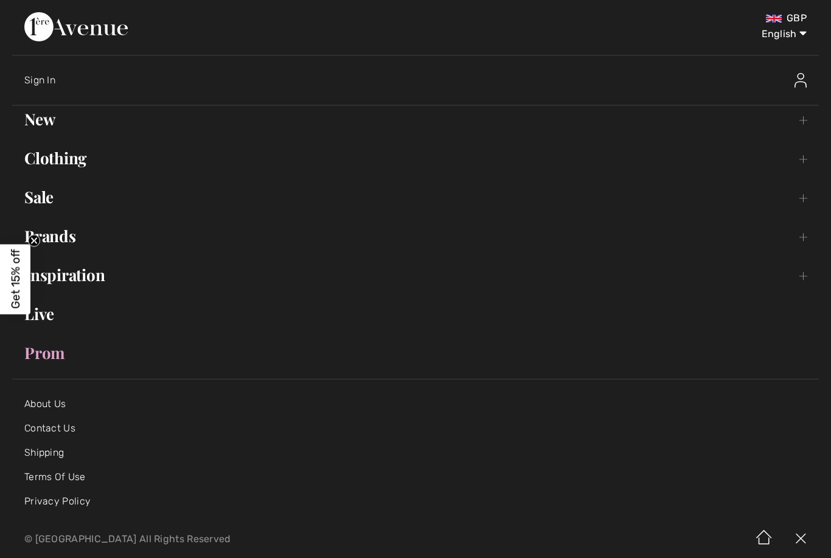
click at [51, 129] on link "New Toggle submenu" at bounding box center [415, 119] width 806 height 27
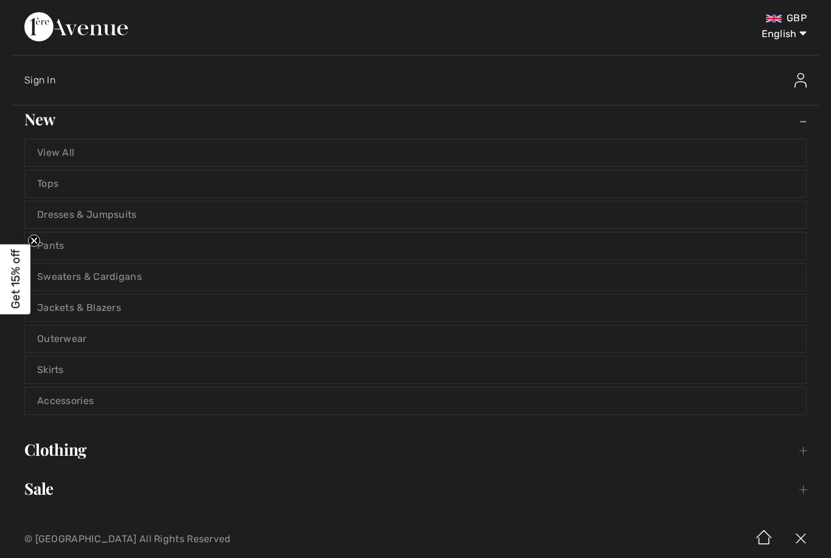
click at [123, 279] on link "Sweaters & Cardigans" at bounding box center [415, 276] width 781 height 27
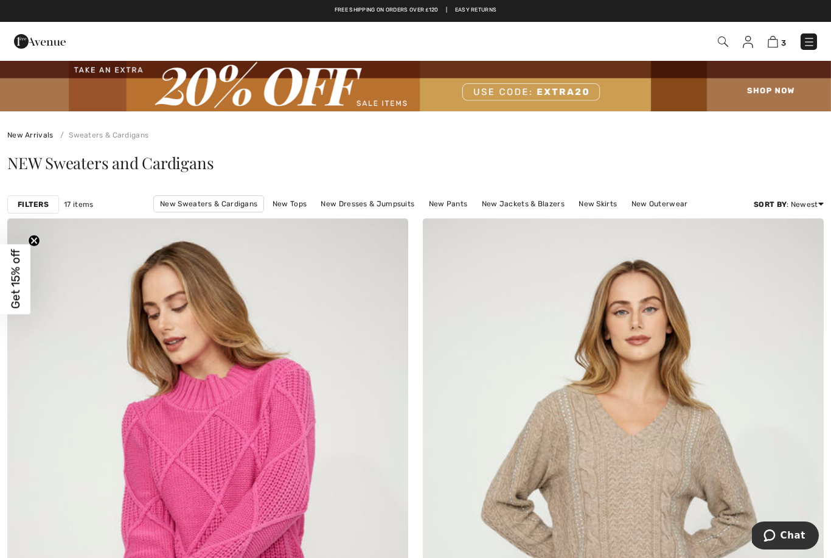
click at [807, 43] on img at bounding box center [809, 42] width 12 height 12
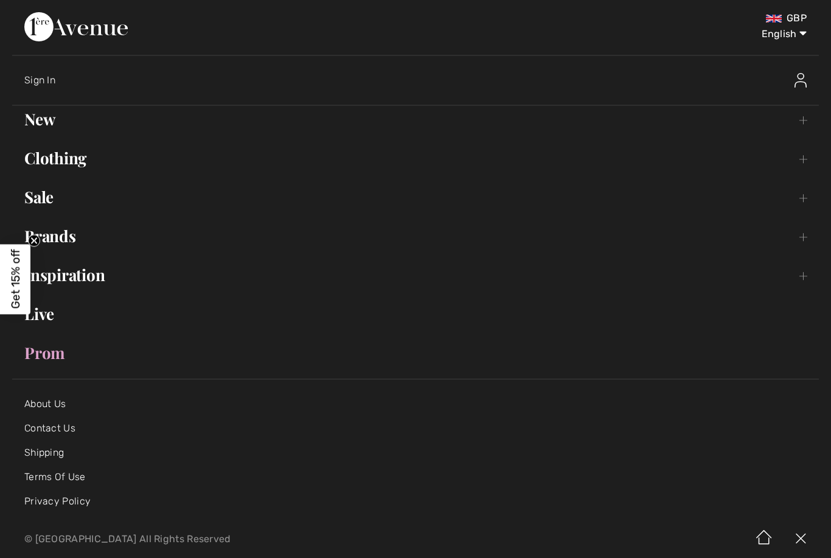
click at [53, 123] on link "New Toggle submenu" at bounding box center [415, 119] width 806 height 27
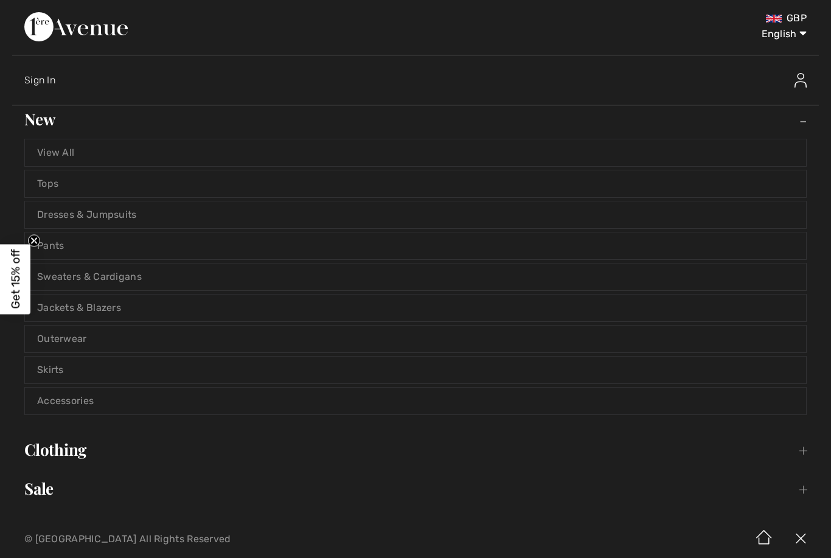
click at [80, 339] on link "Outerwear" at bounding box center [415, 338] width 781 height 27
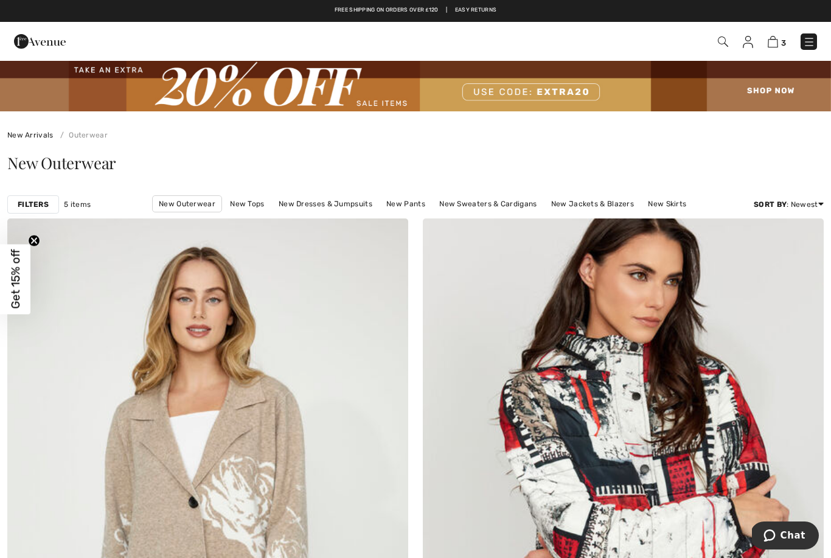
click at [811, 40] on img at bounding box center [809, 42] width 12 height 12
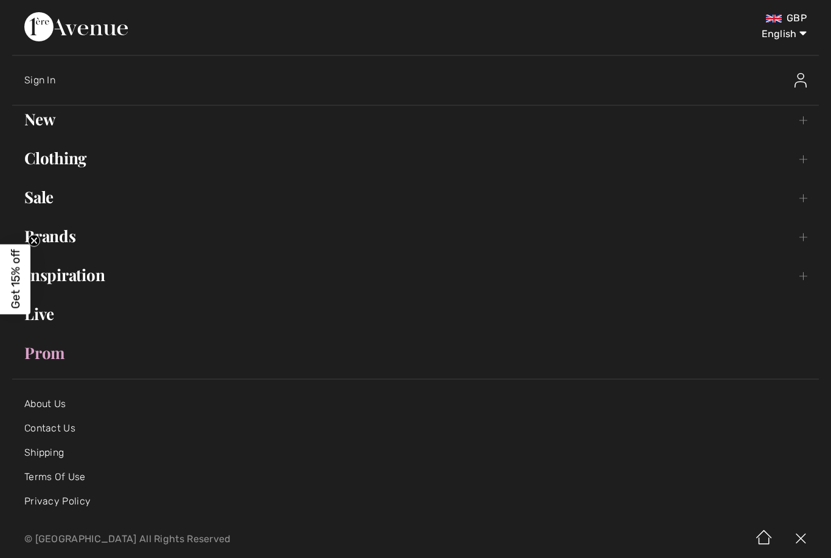
click at [79, 167] on link "Clothing Toggle submenu" at bounding box center [415, 158] width 806 height 27
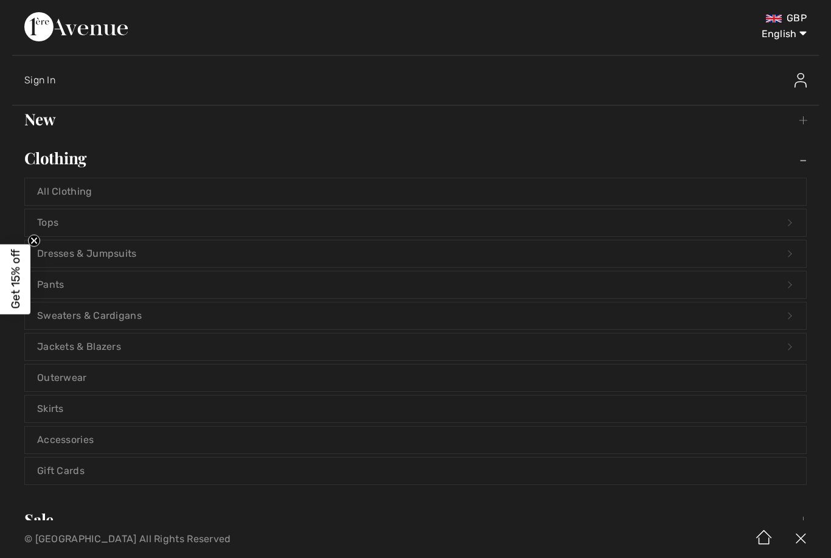
click at [58, 224] on link "Tops Open submenu" at bounding box center [415, 222] width 781 height 27
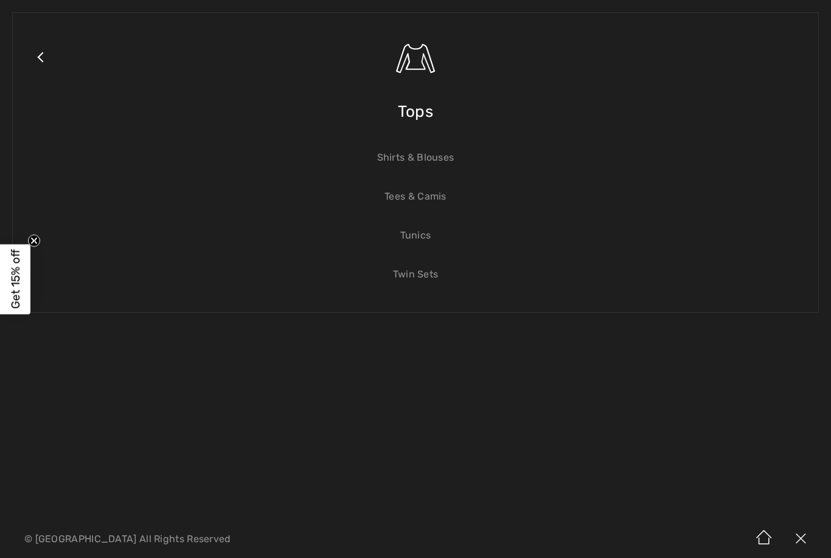
click at [424, 239] on link "Tunics" at bounding box center [415, 235] width 781 height 27
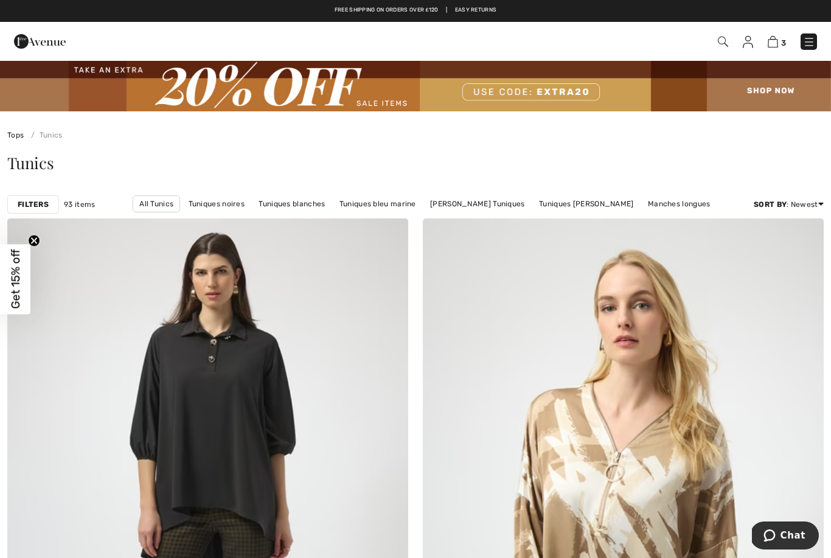
click at [461, 207] on link "[PERSON_NAME] Tuniques" at bounding box center [477, 204] width 107 height 16
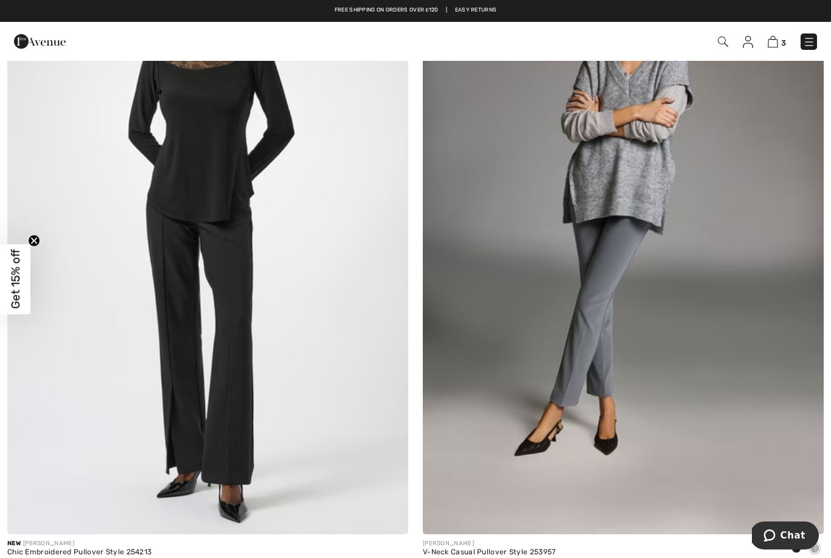
scroll to position [934, 0]
click at [510, 550] on div "V-Neck Casual Pullover Style 253957" at bounding box center [489, 552] width 133 height 9
click at [492, 548] on div "V-Neck Casual Pullover Style 253957" at bounding box center [489, 552] width 133 height 9
click at [641, 177] on img at bounding box center [623, 234] width 401 height 601
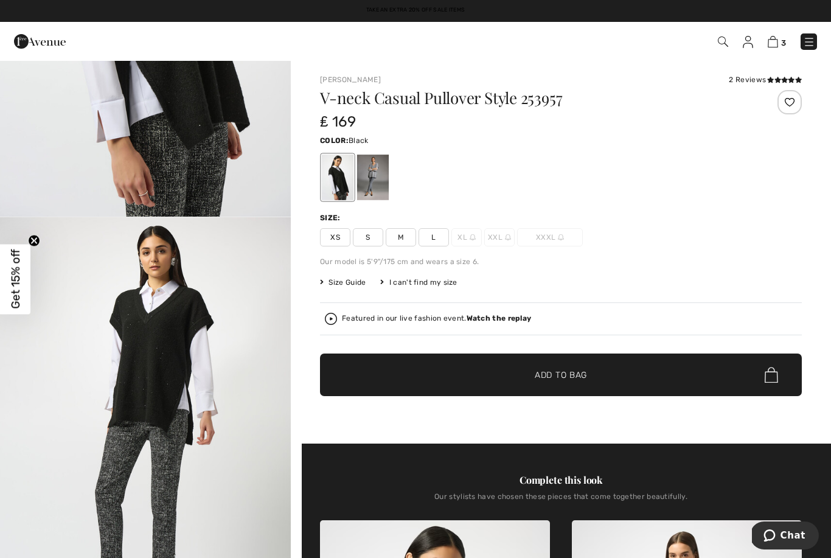
click at [776, 39] on img at bounding box center [772, 42] width 10 height 12
